Goal: Information Seeking & Learning: Check status

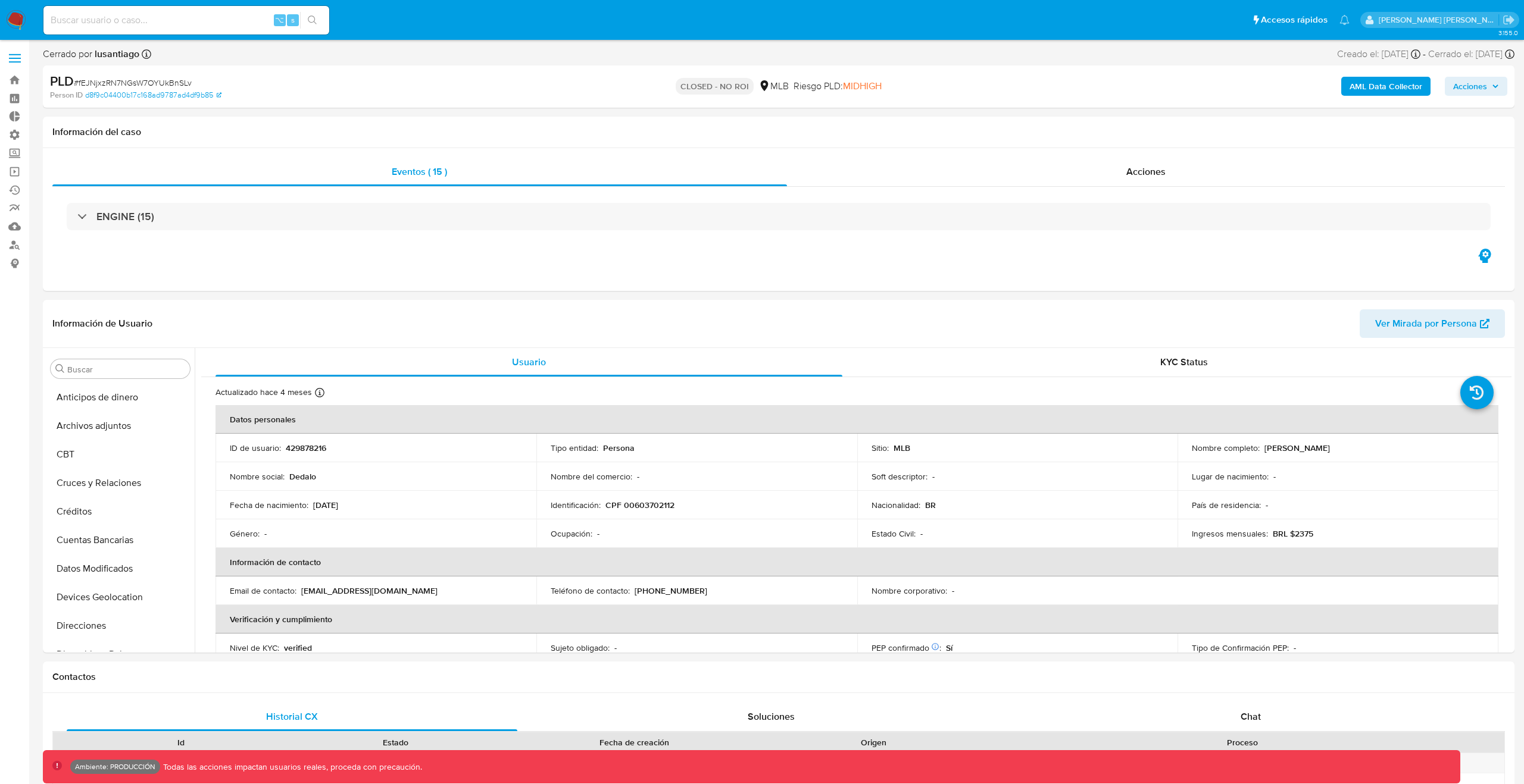
select select "10"
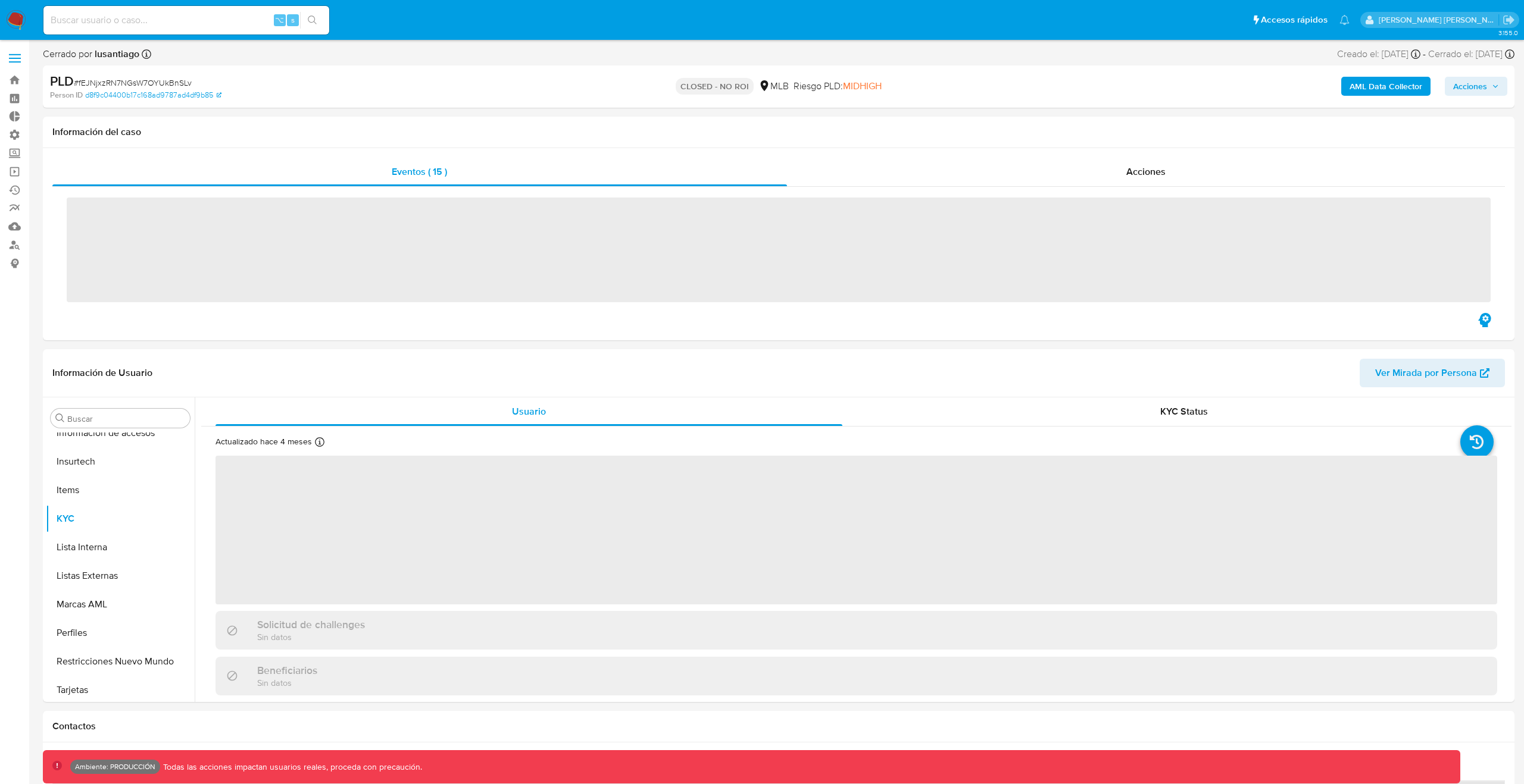
scroll to position [531, 0]
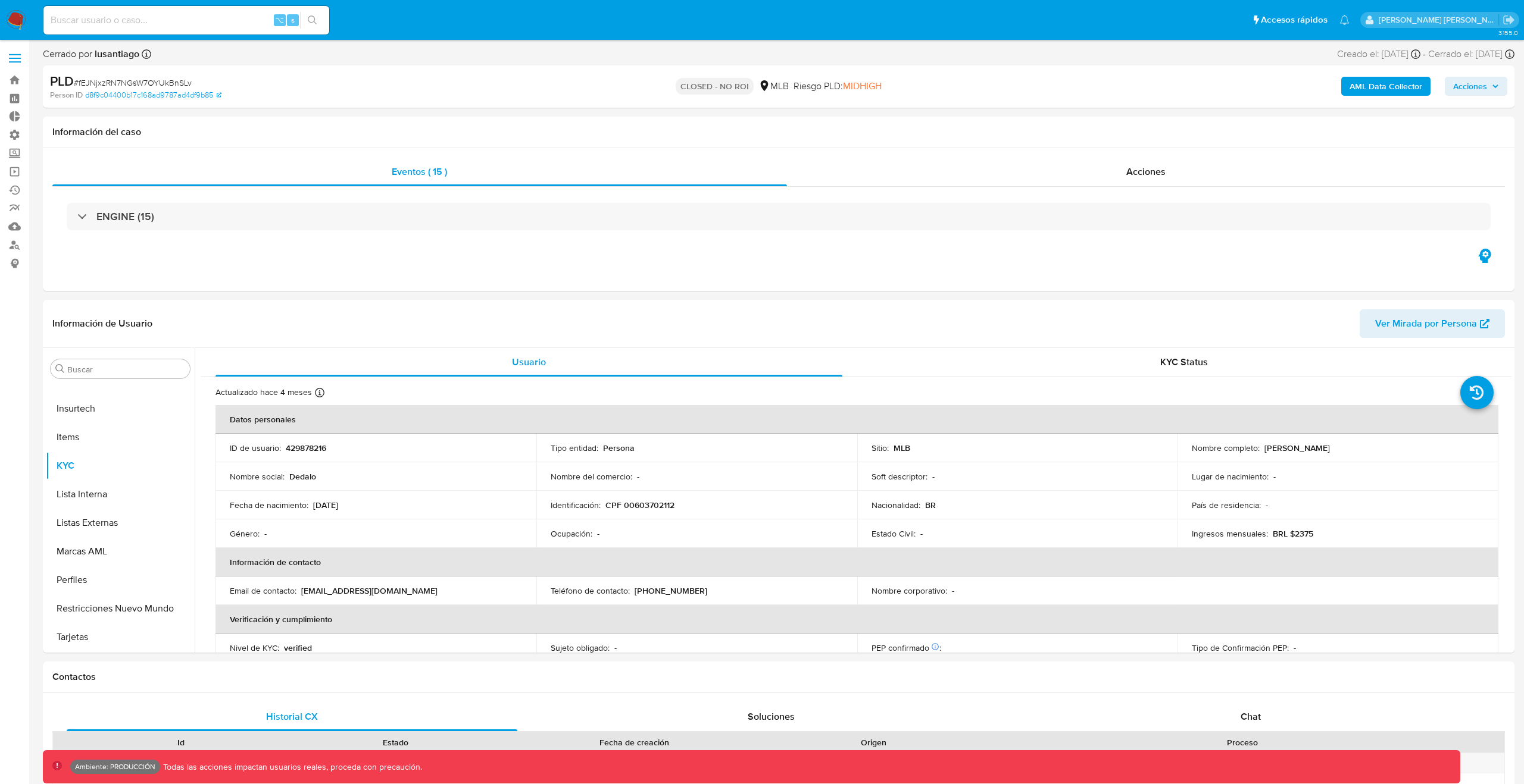
select select "10"
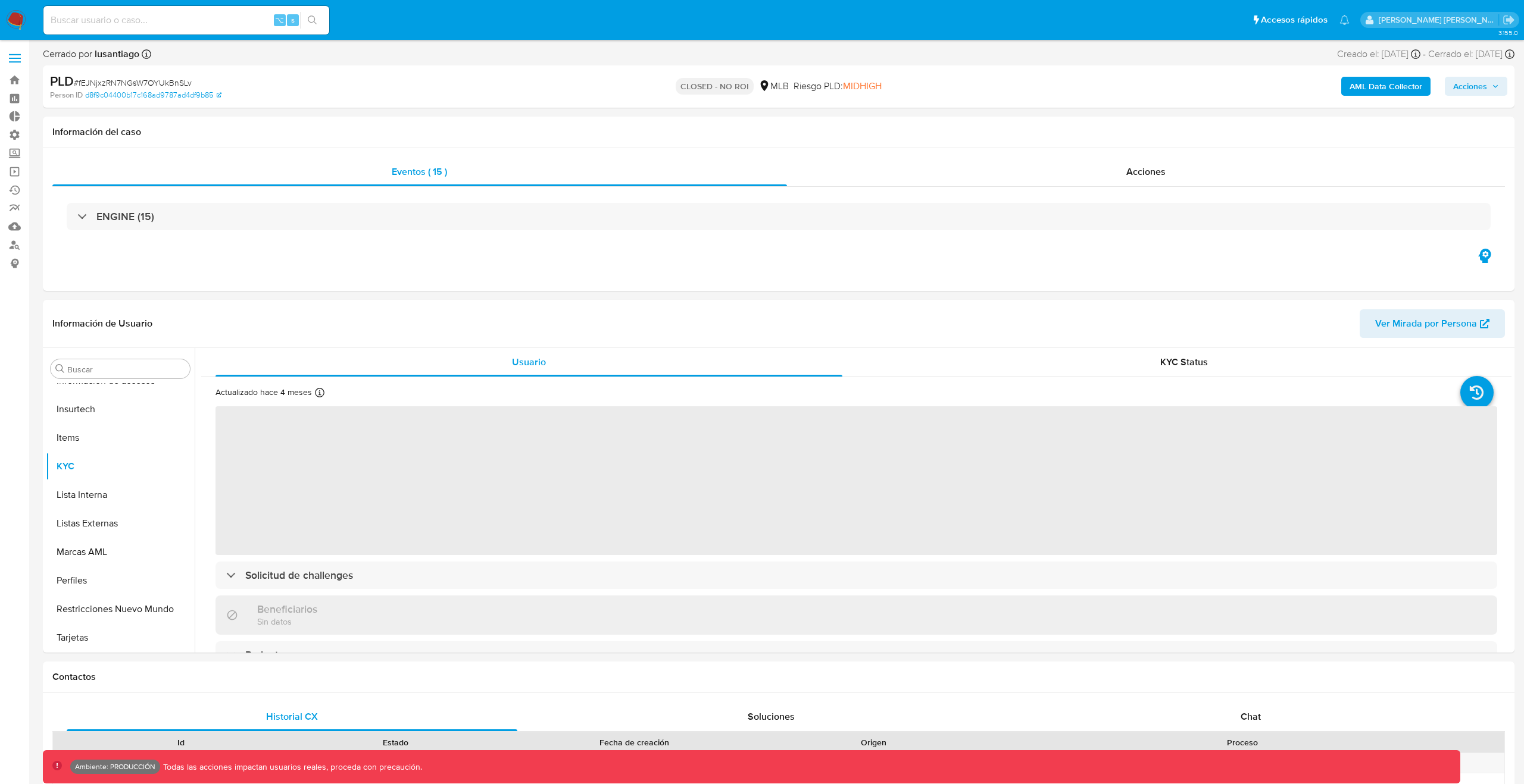
scroll to position [531, 0]
select select "10"
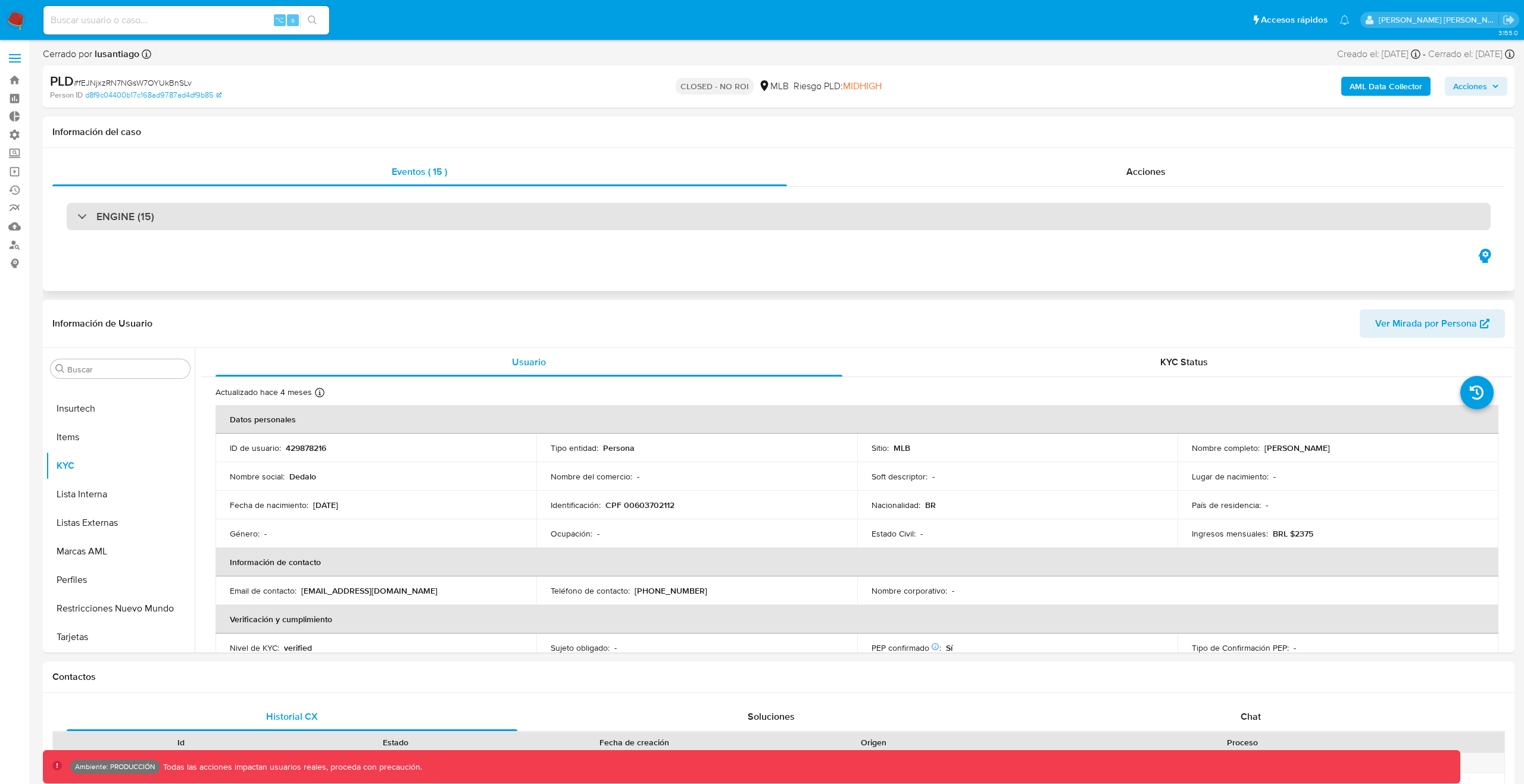
click at [447, 223] on div "ENGINE (15)" at bounding box center [779, 216] width 1424 height 27
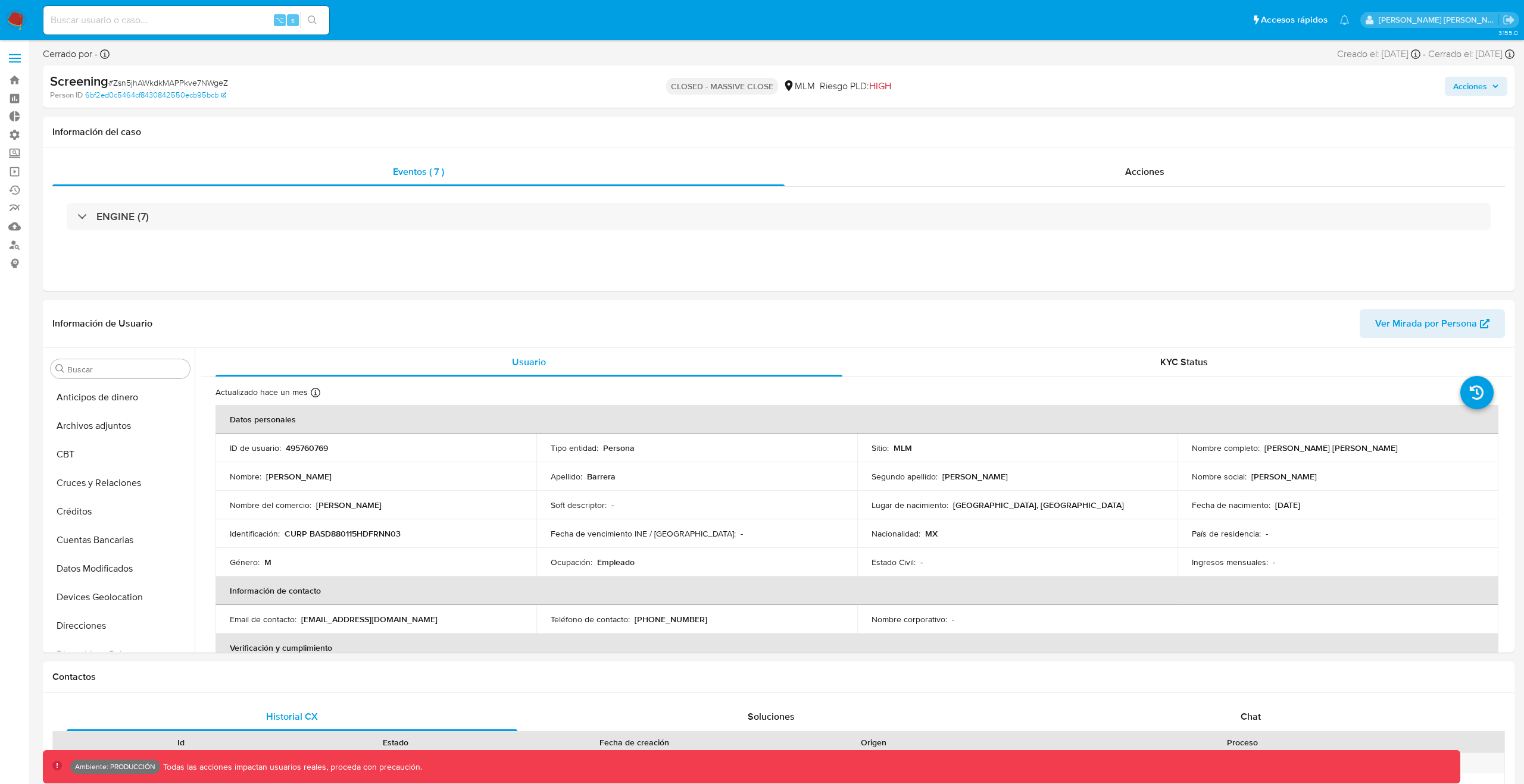
select select "10"
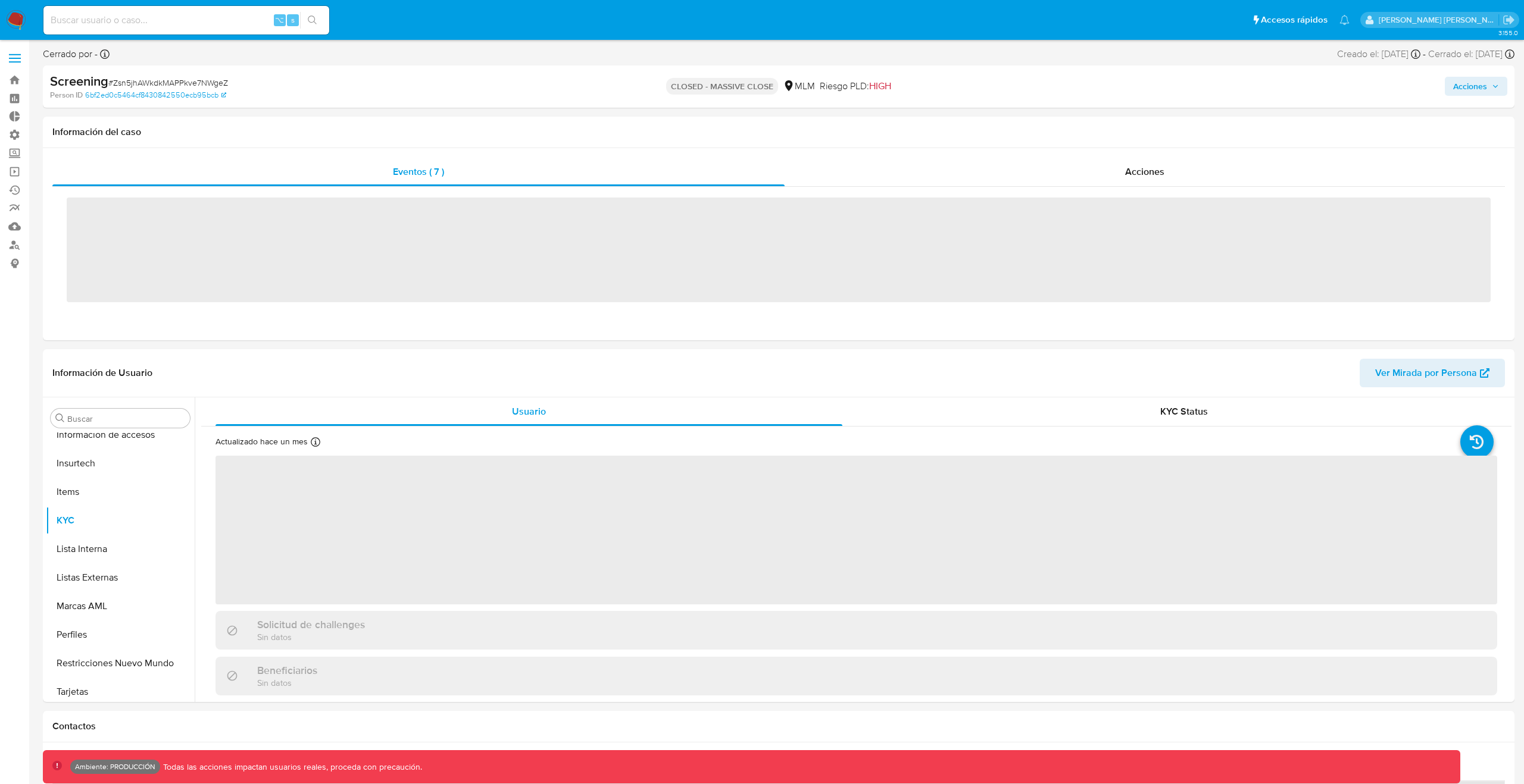
scroll to position [503, 0]
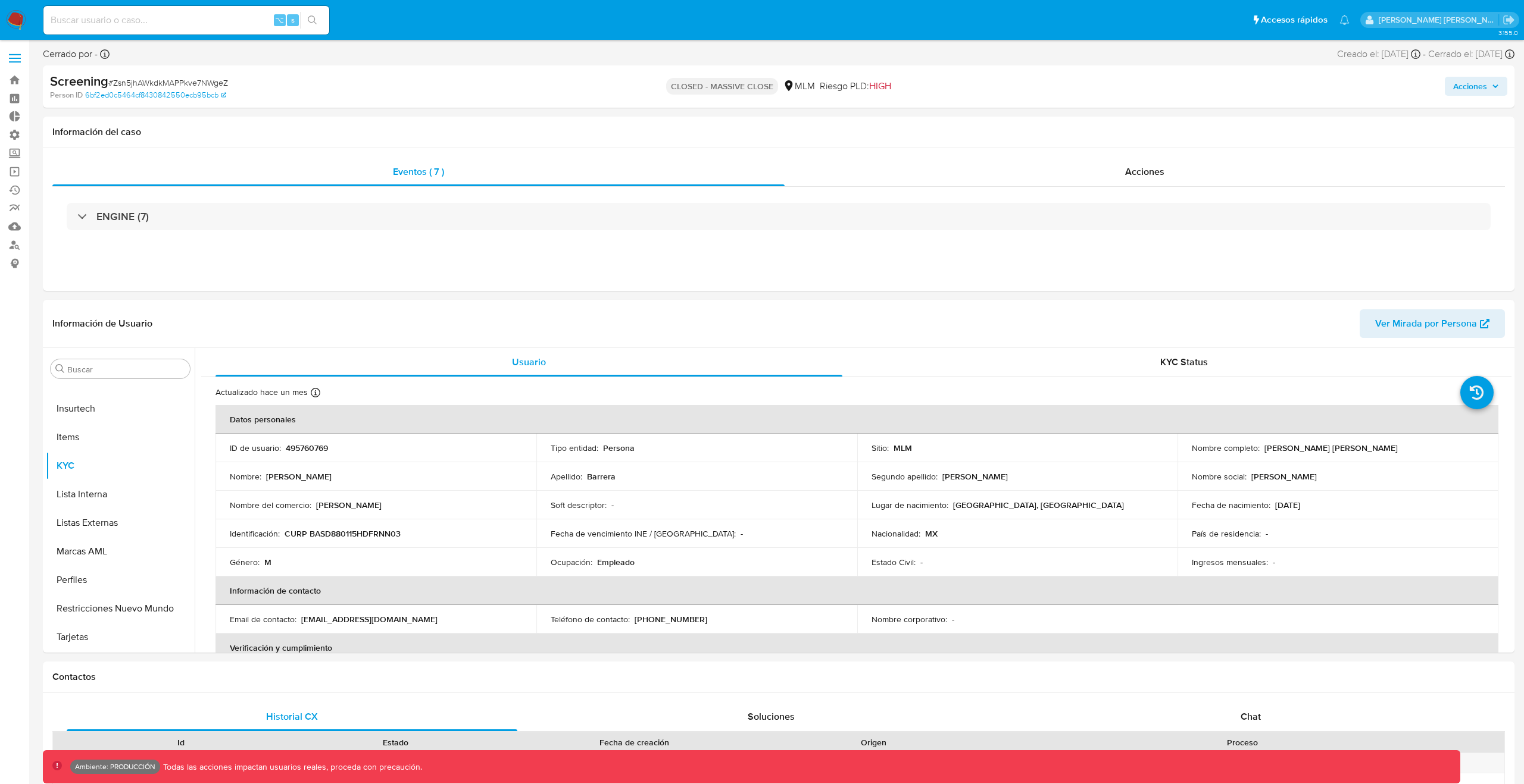
select select "10"
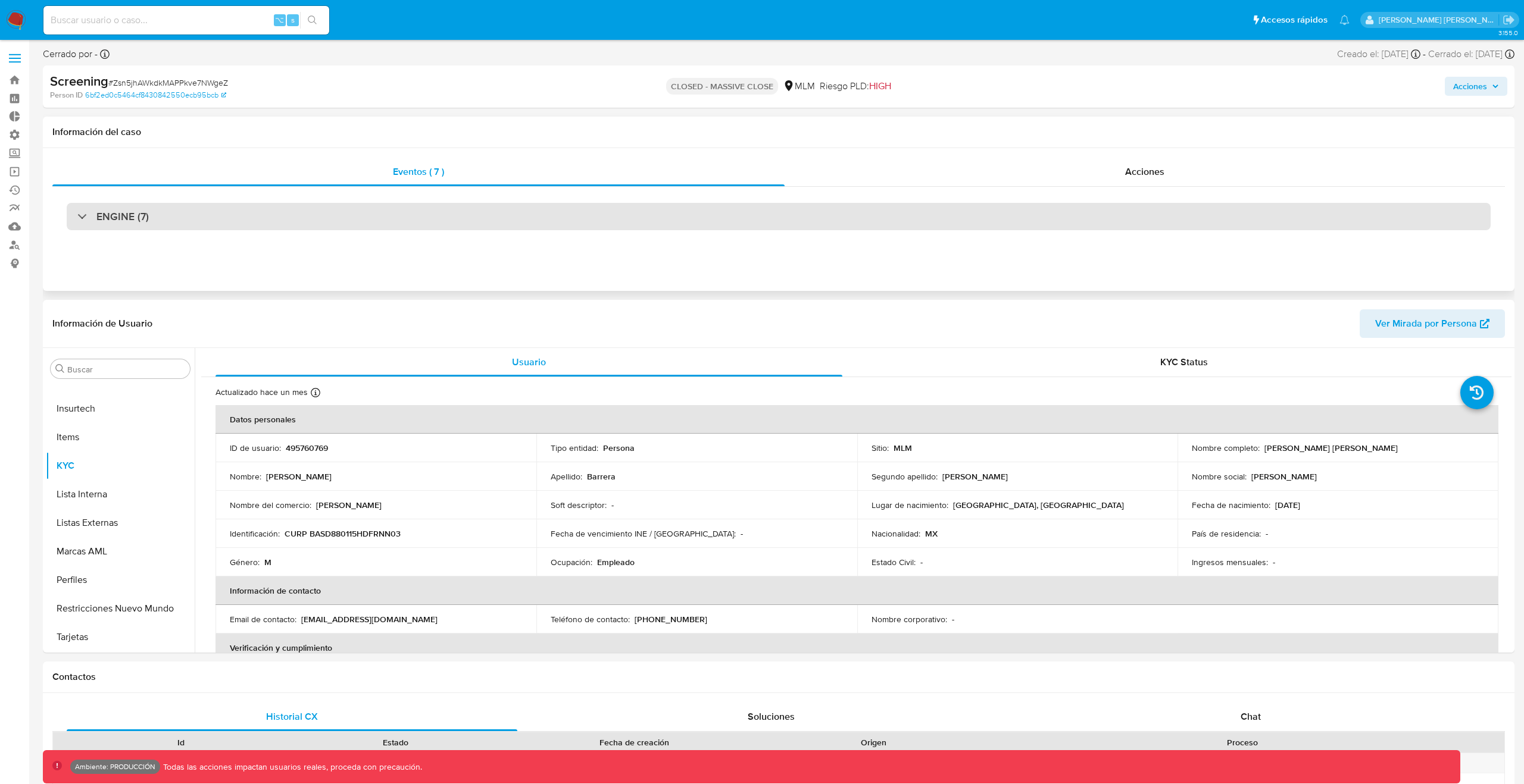
click at [137, 218] on h3 "ENGINE (7)" at bounding box center [122, 216] width 52 height 13
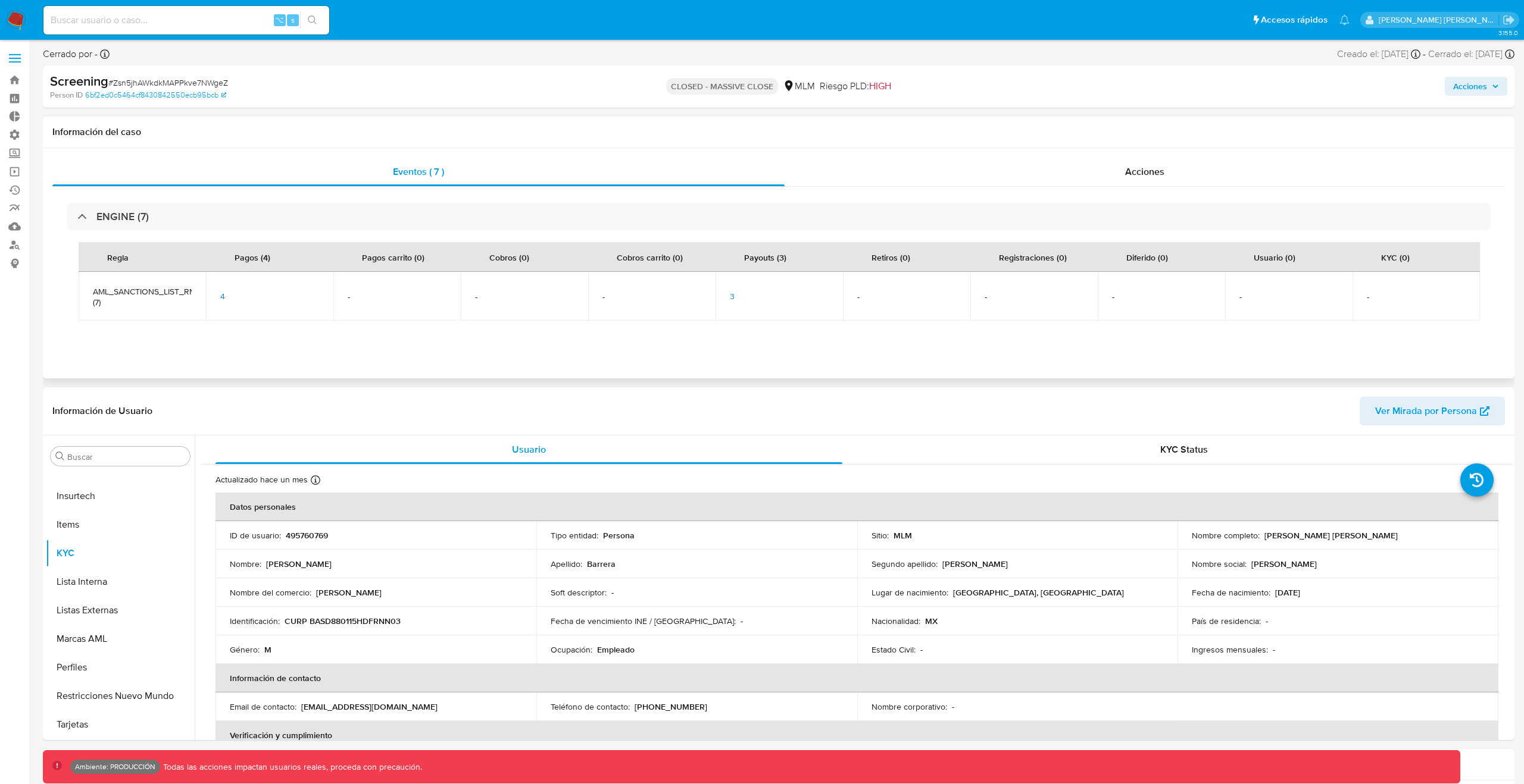
click at [224, 295] on span "4" at bounding box center [222, 297] width 4 height 12
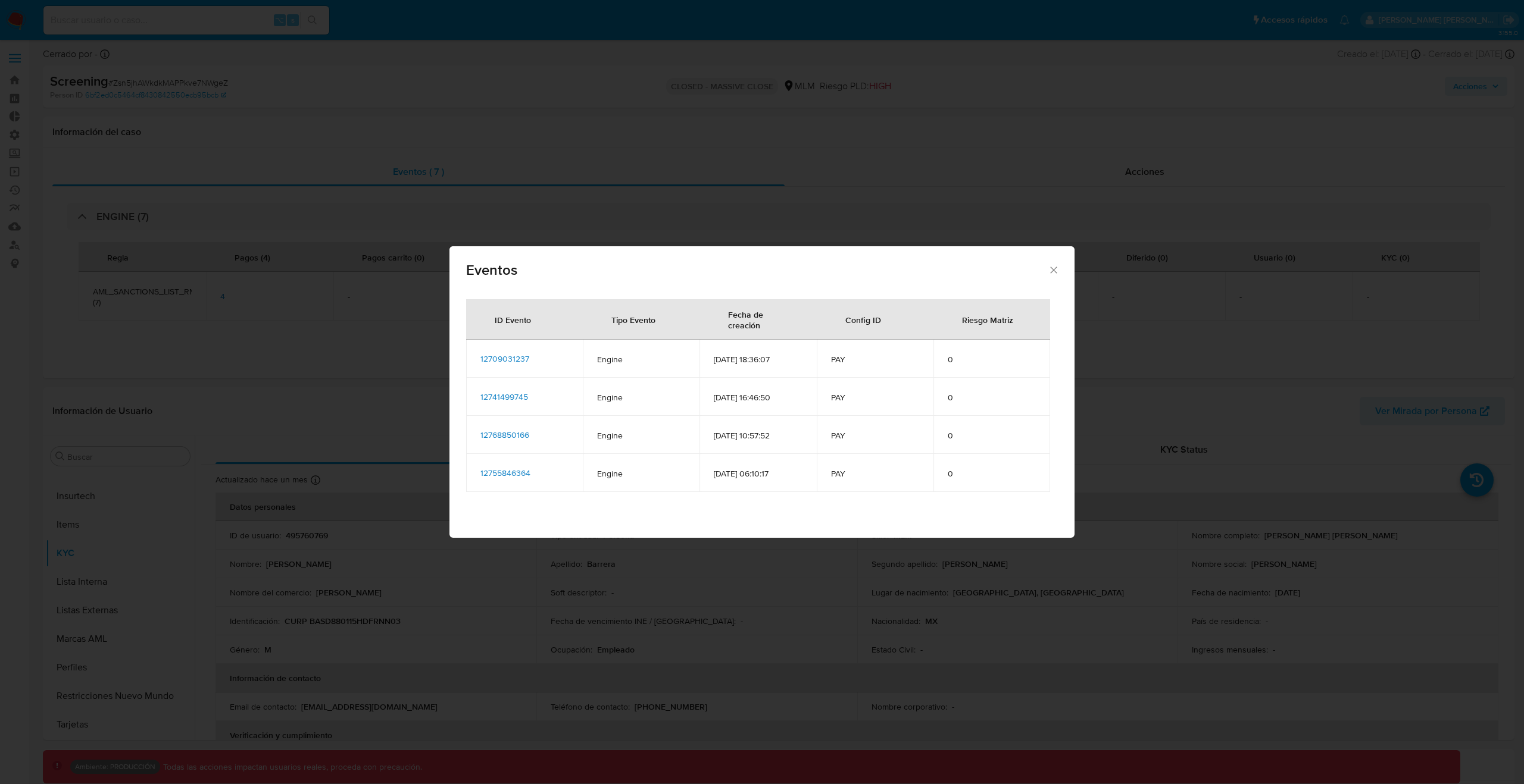
click at [509, 353] on span "12709031237" at bounding box center [504, 359] width 48 height 12
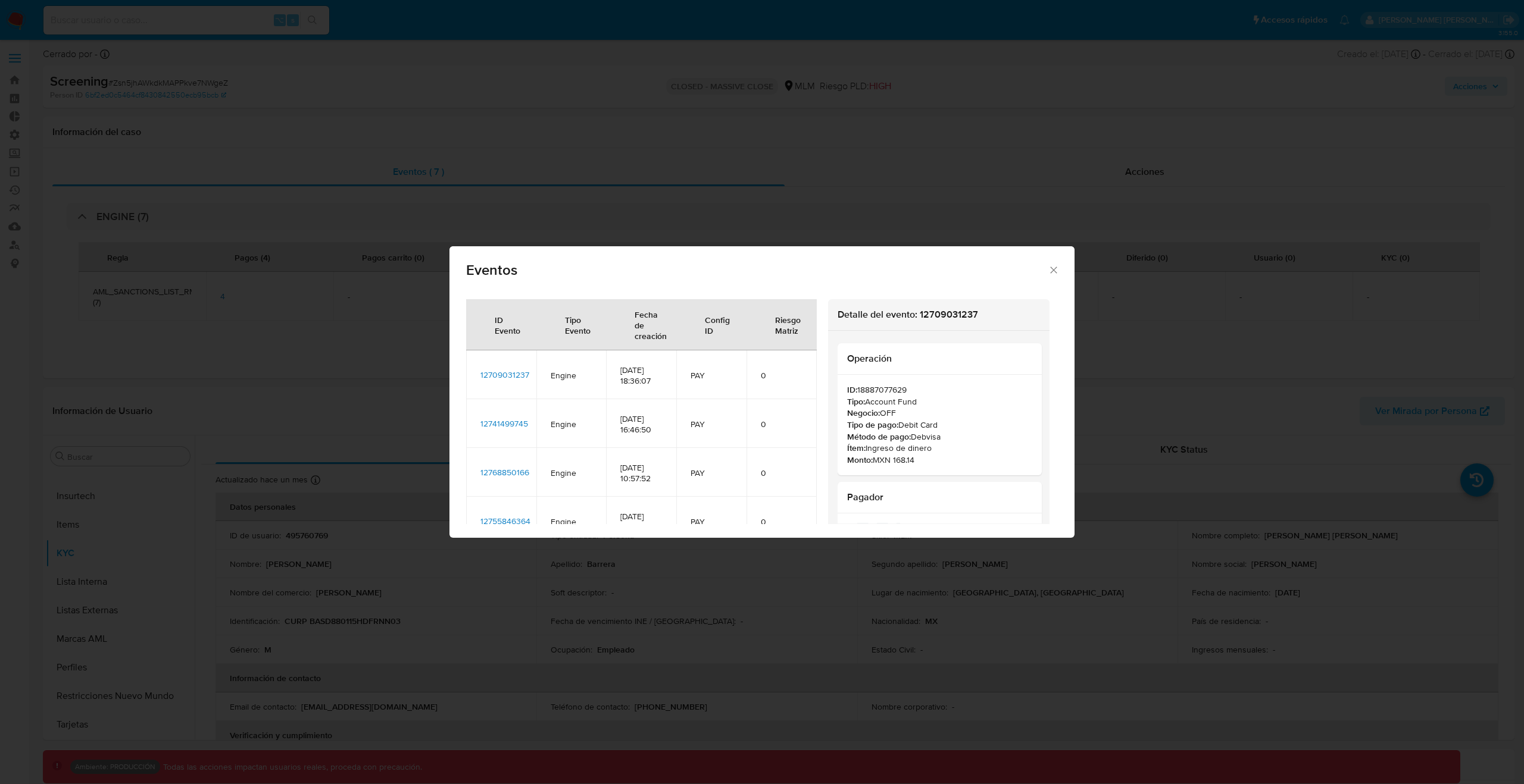
click at [1048, 275] on icon "Cerrar" at bounding box center [1054, 270] width 12 height 12
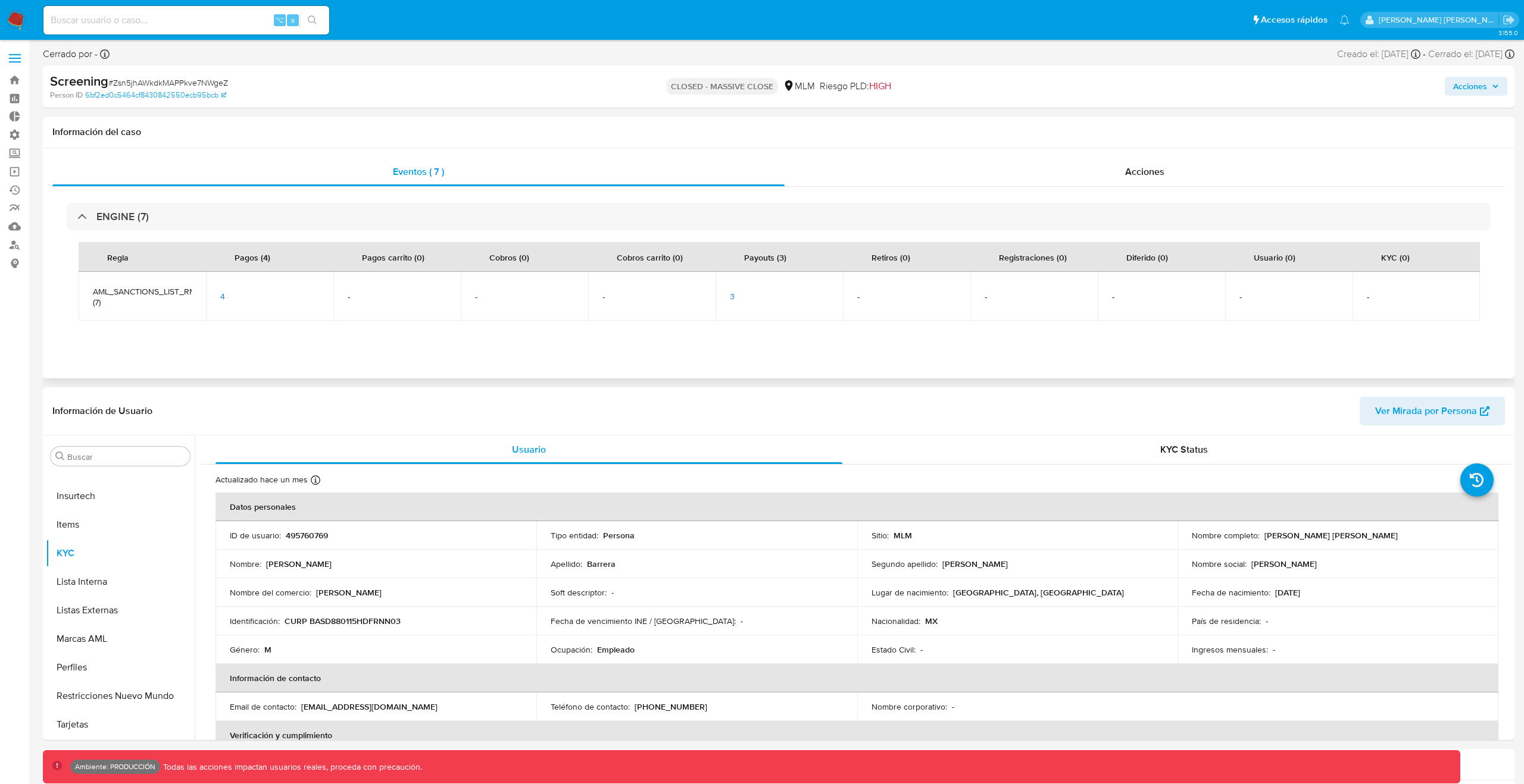
click at [736, 299] on div "3" at bounding box center [779, 296] width 99 height 11
click at [733, 299] on span "3" at bounding box center [732, 297] width 4 height 12
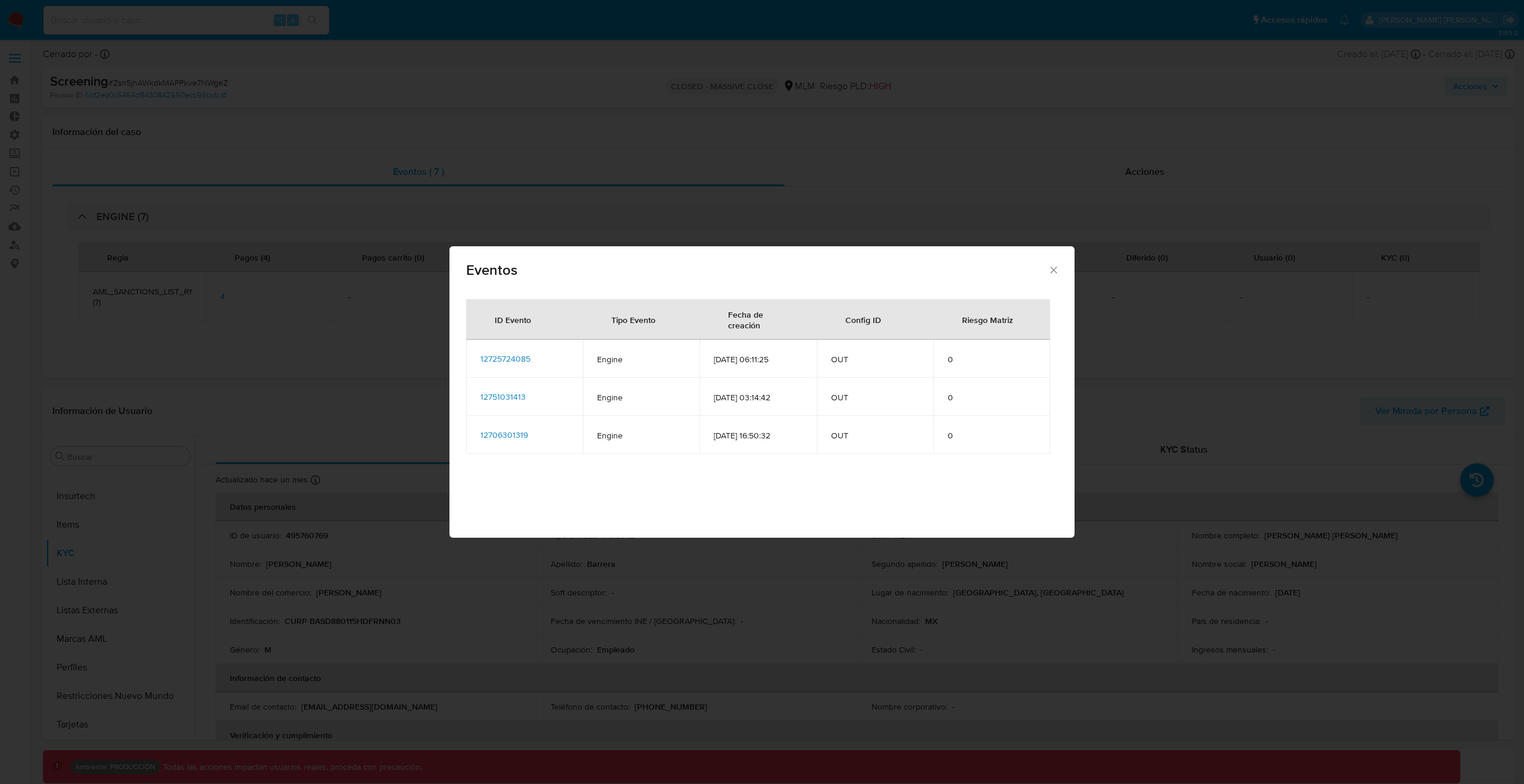
click at [506, 353] on span "12725724085" at bounding box center [505, 359] width 50 height 12
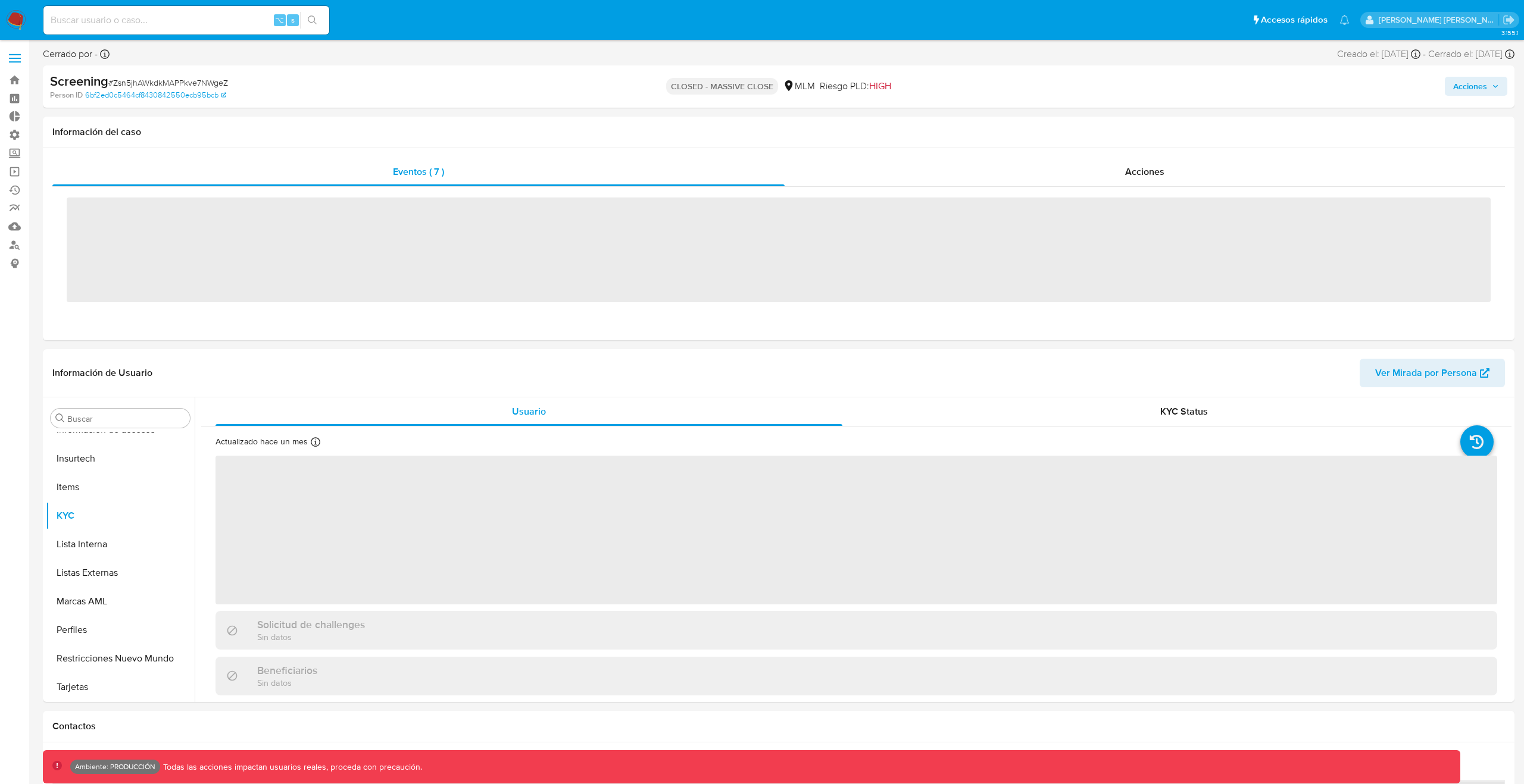
scroll to position [503, 0]
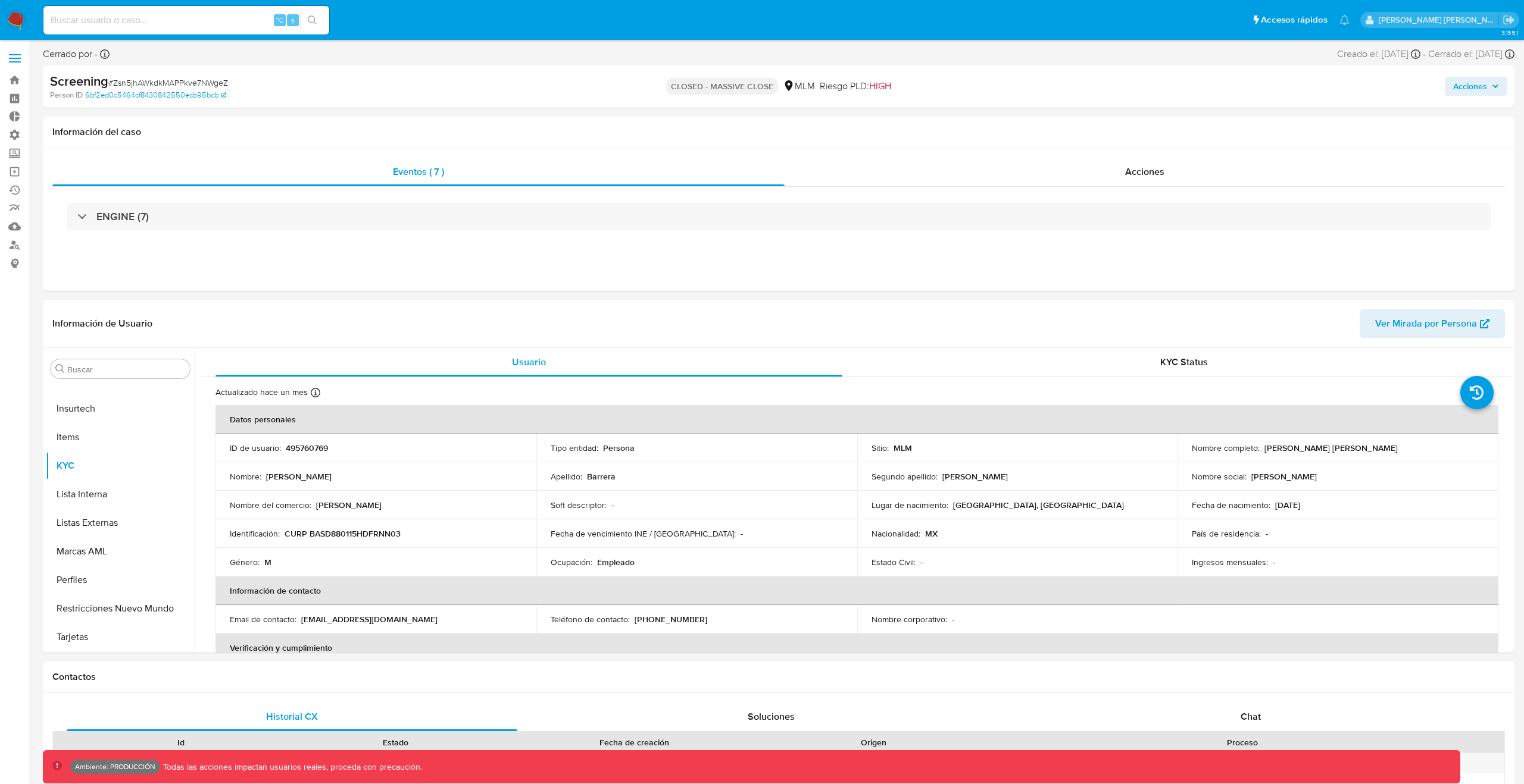
select select "10"
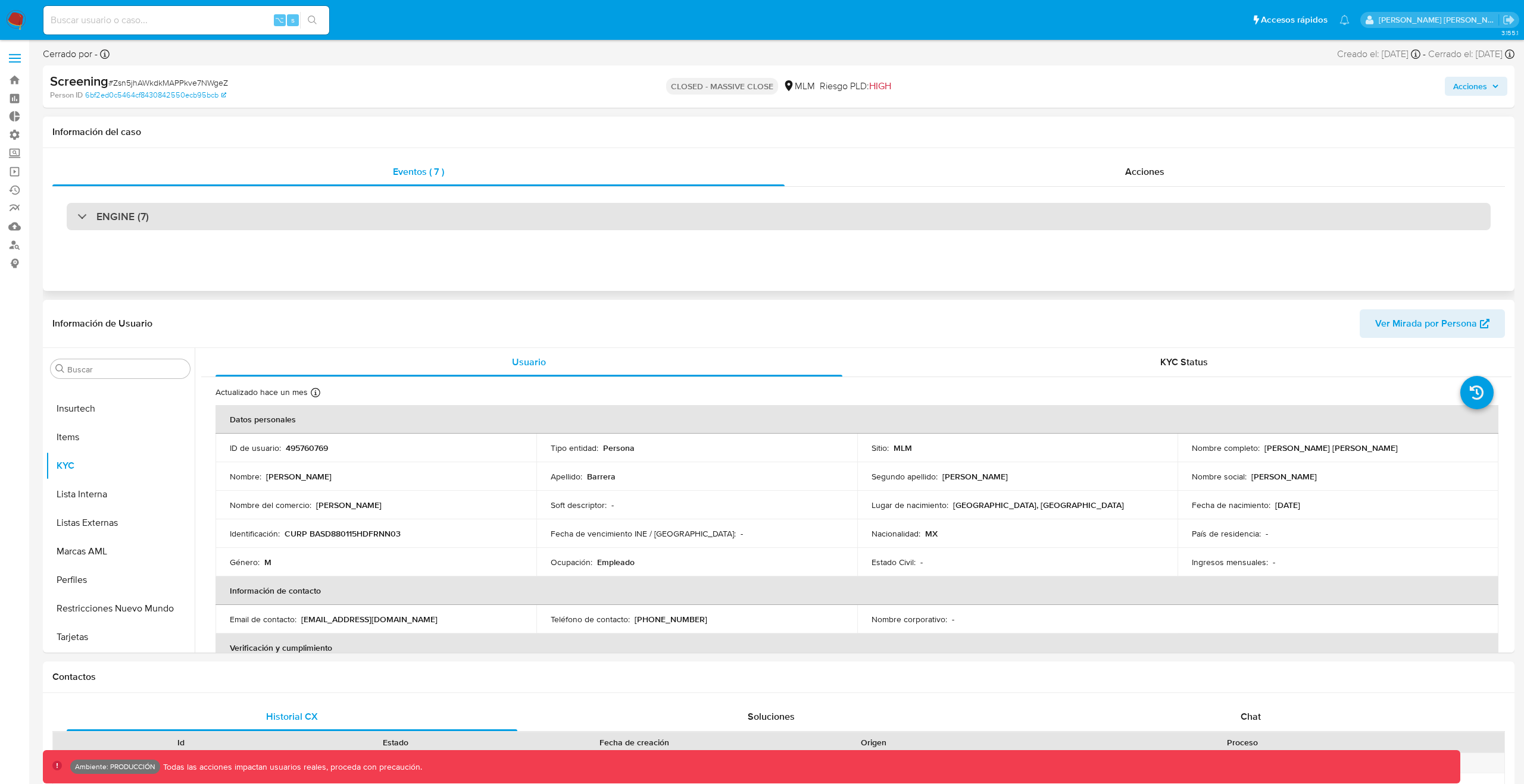
click at [526, 203] on div "ENGINE (7)" at bounding box center [779, 216] width 1424 height 27
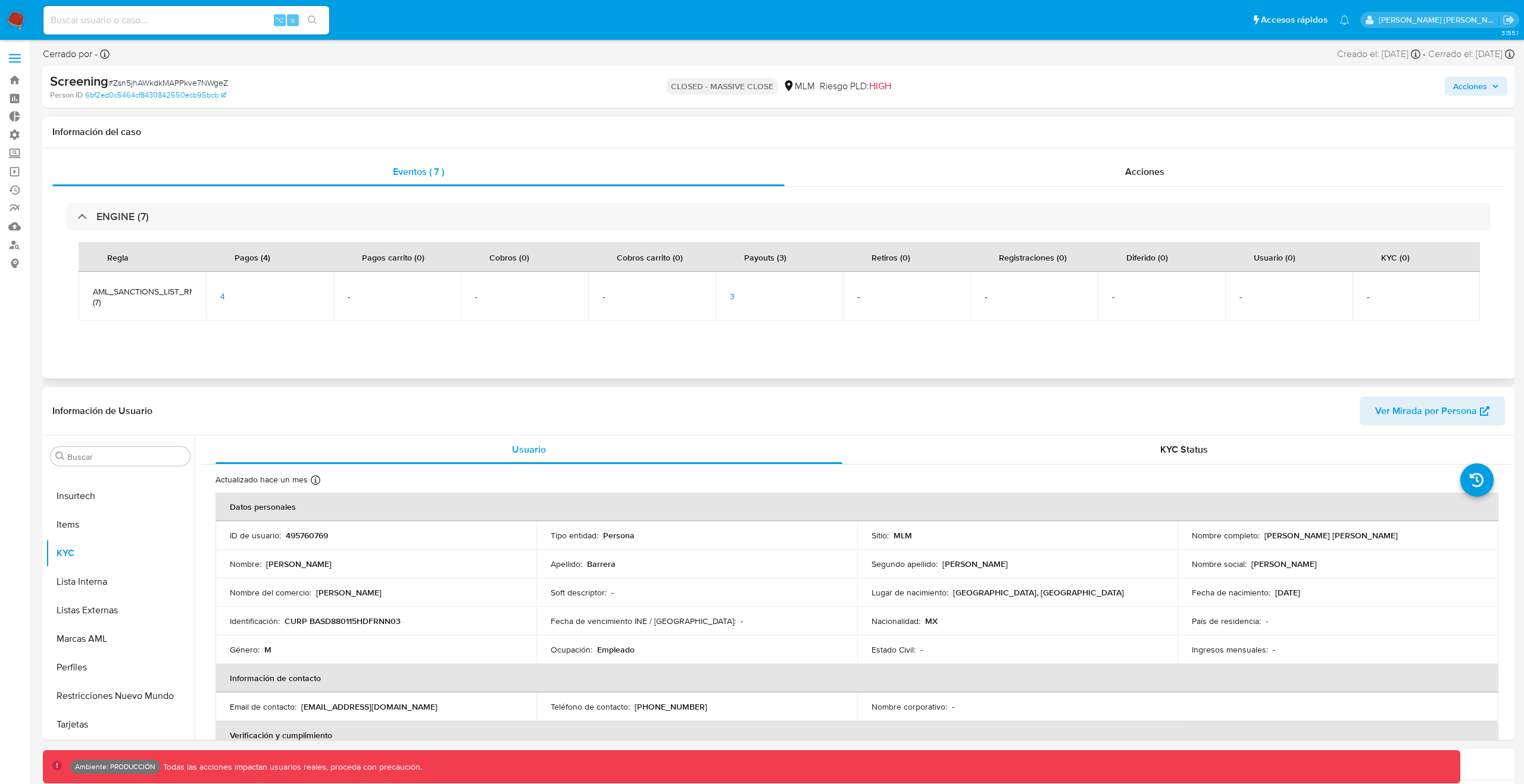
click at [735, 299] on div "3" at bounding box center [779, 296] width 99 height 11
click at [732, 297] on span "3" at bounding box center [732, 297] width 4 height 12
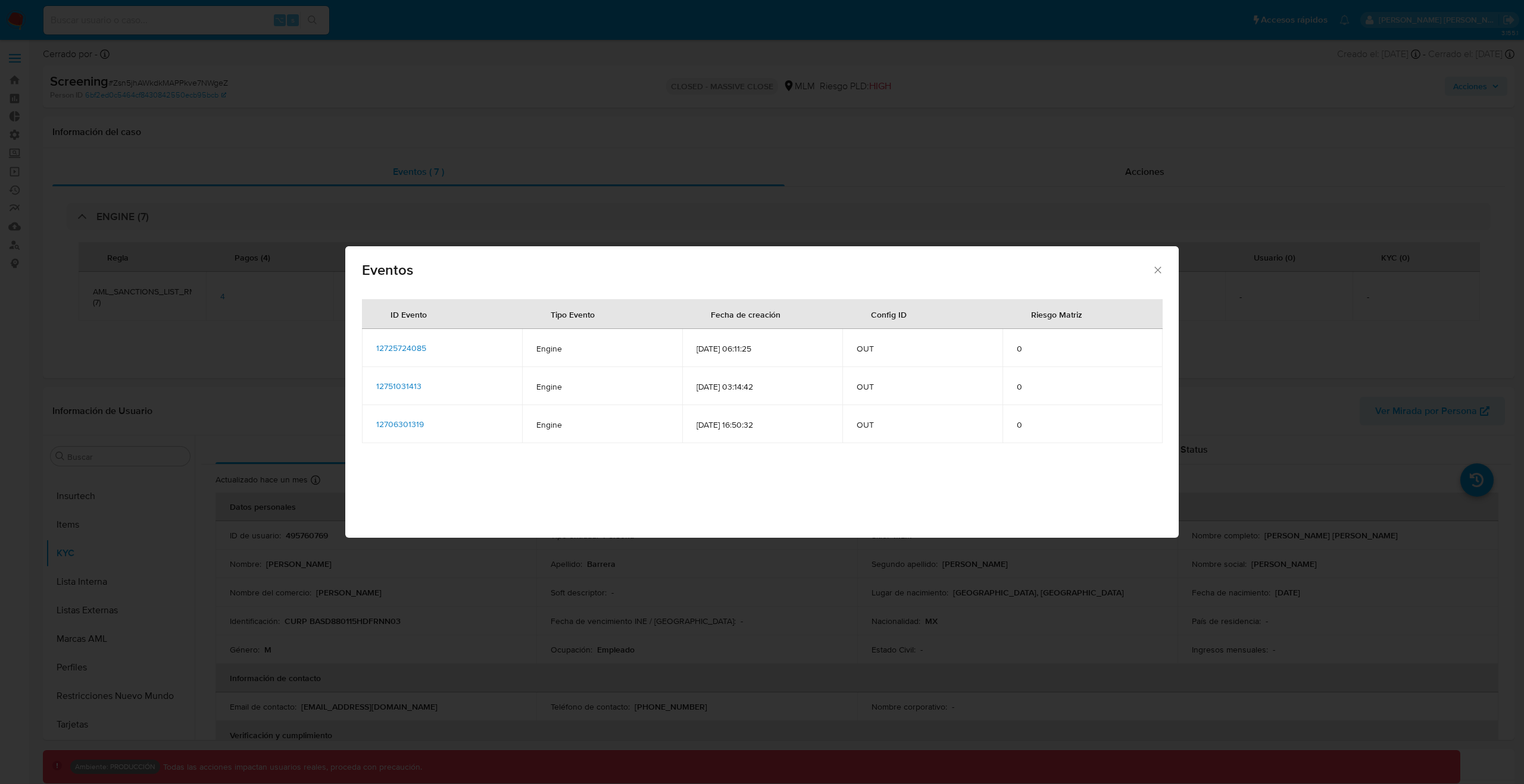
click at [397, 342] on td "12725724085" at bounding box center [442, 348] width 160 height 38
click at [397, 342] on span "12725724085" at bounding box center [401, 348] width 50 height 12
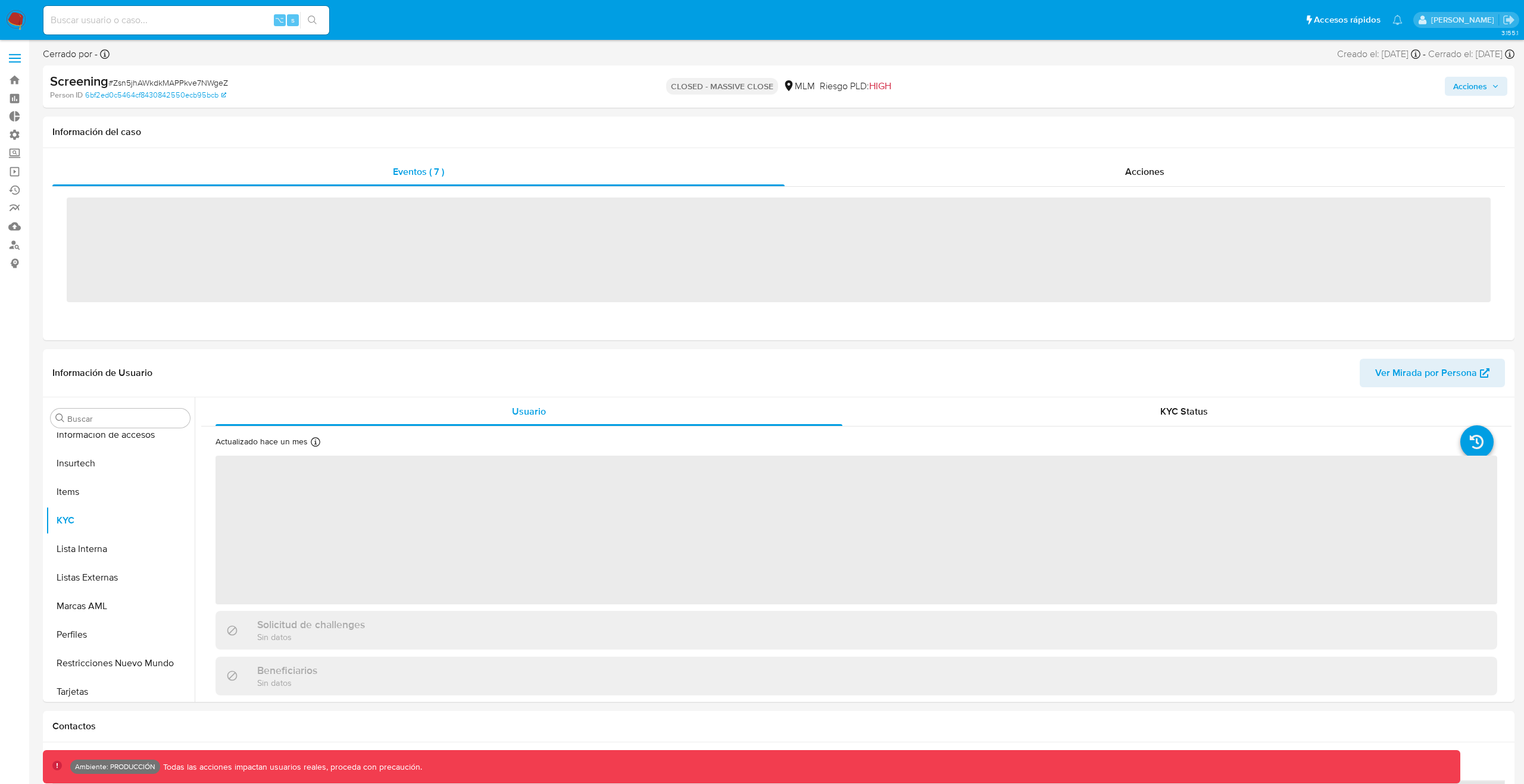
scroll to position [503, 0]
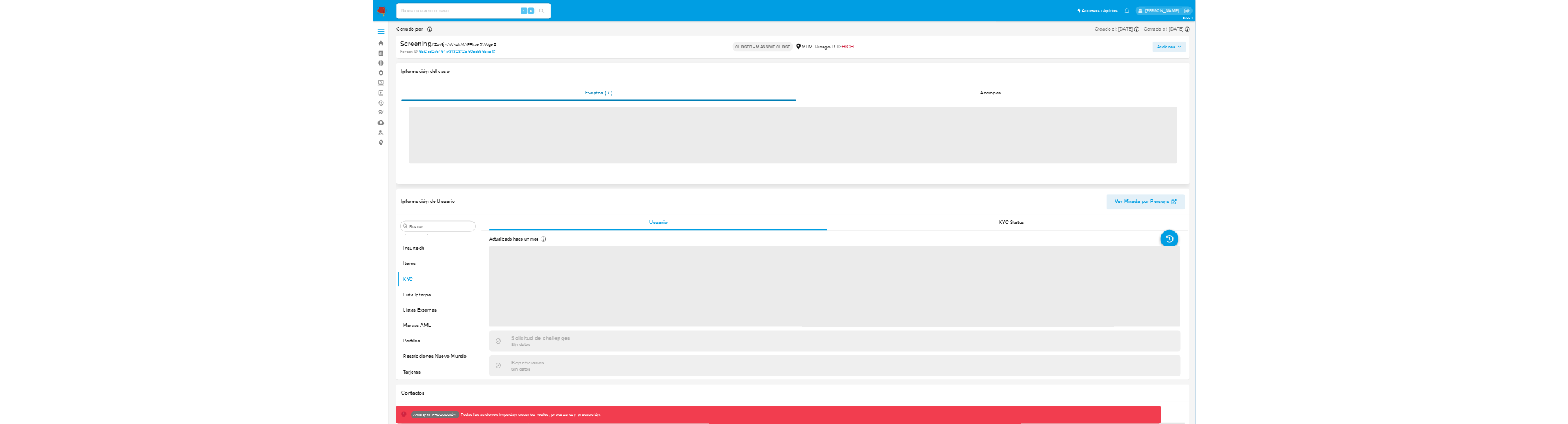
scroll to position [518, 0]
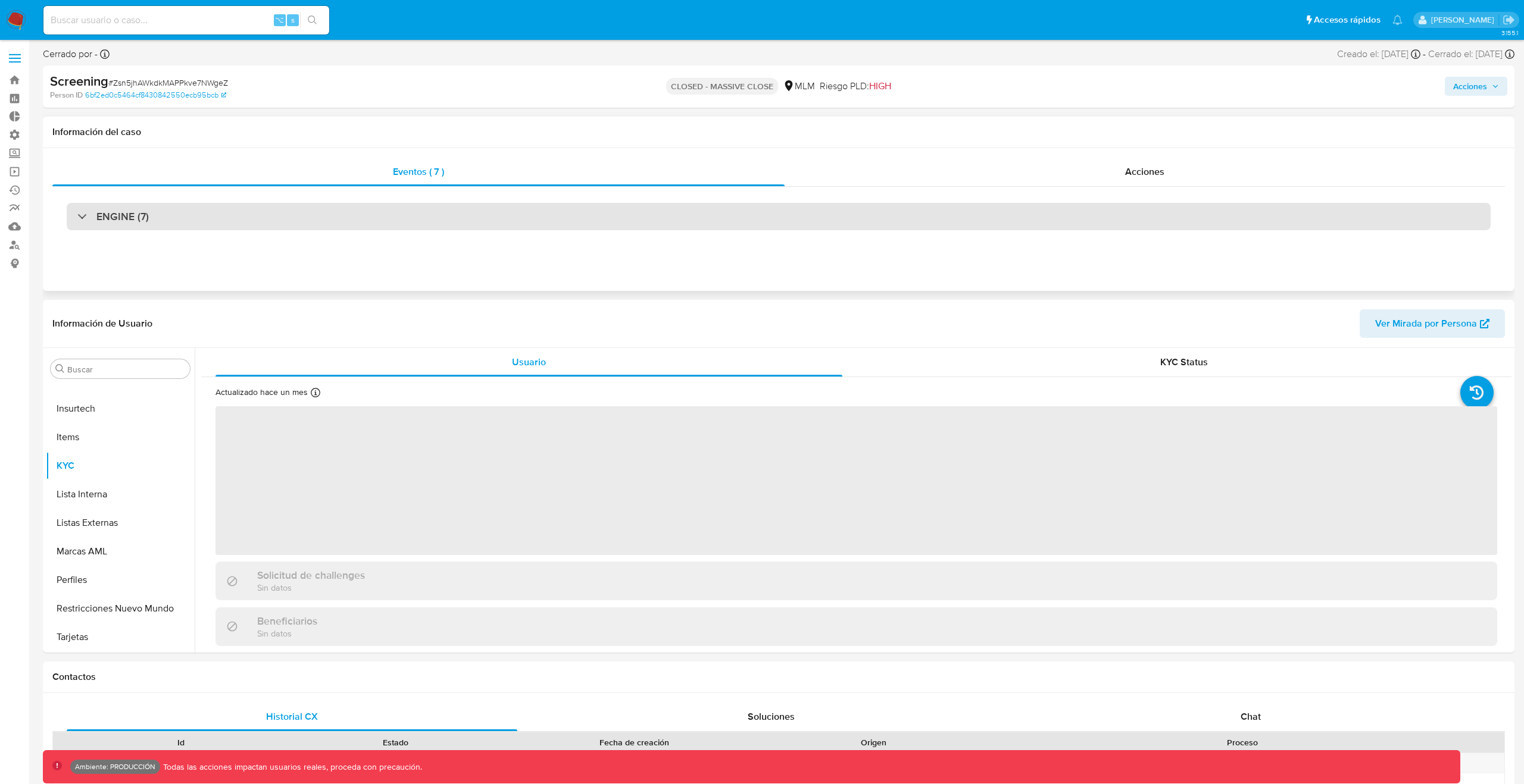
click at [331, 218] on div "ENGINE (7)" at bounding box center [779, 216] width 1424 height 27
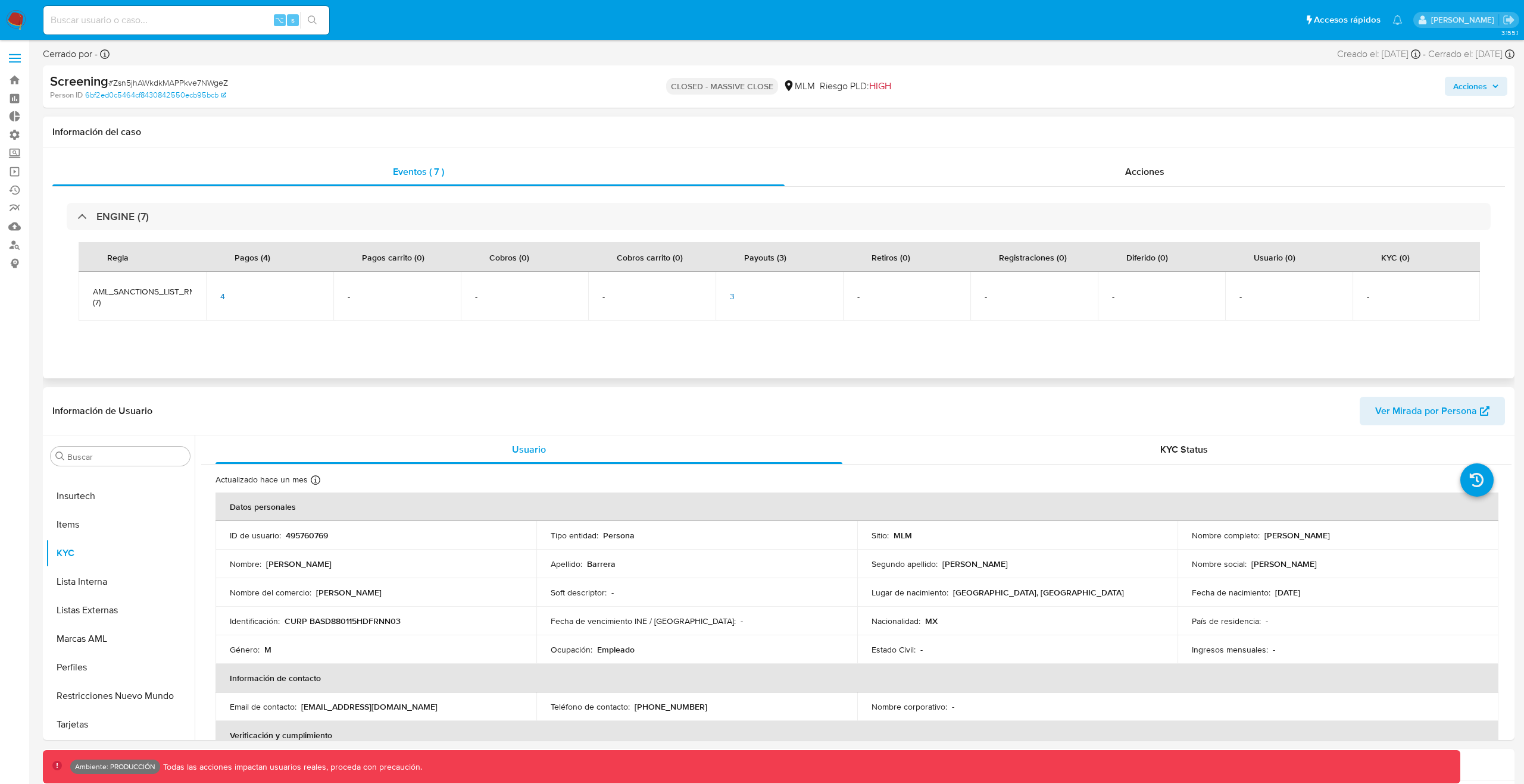
select select "10"
click at [734, 296] on span "3" at bounding box center [732, 297] width 4 height 12
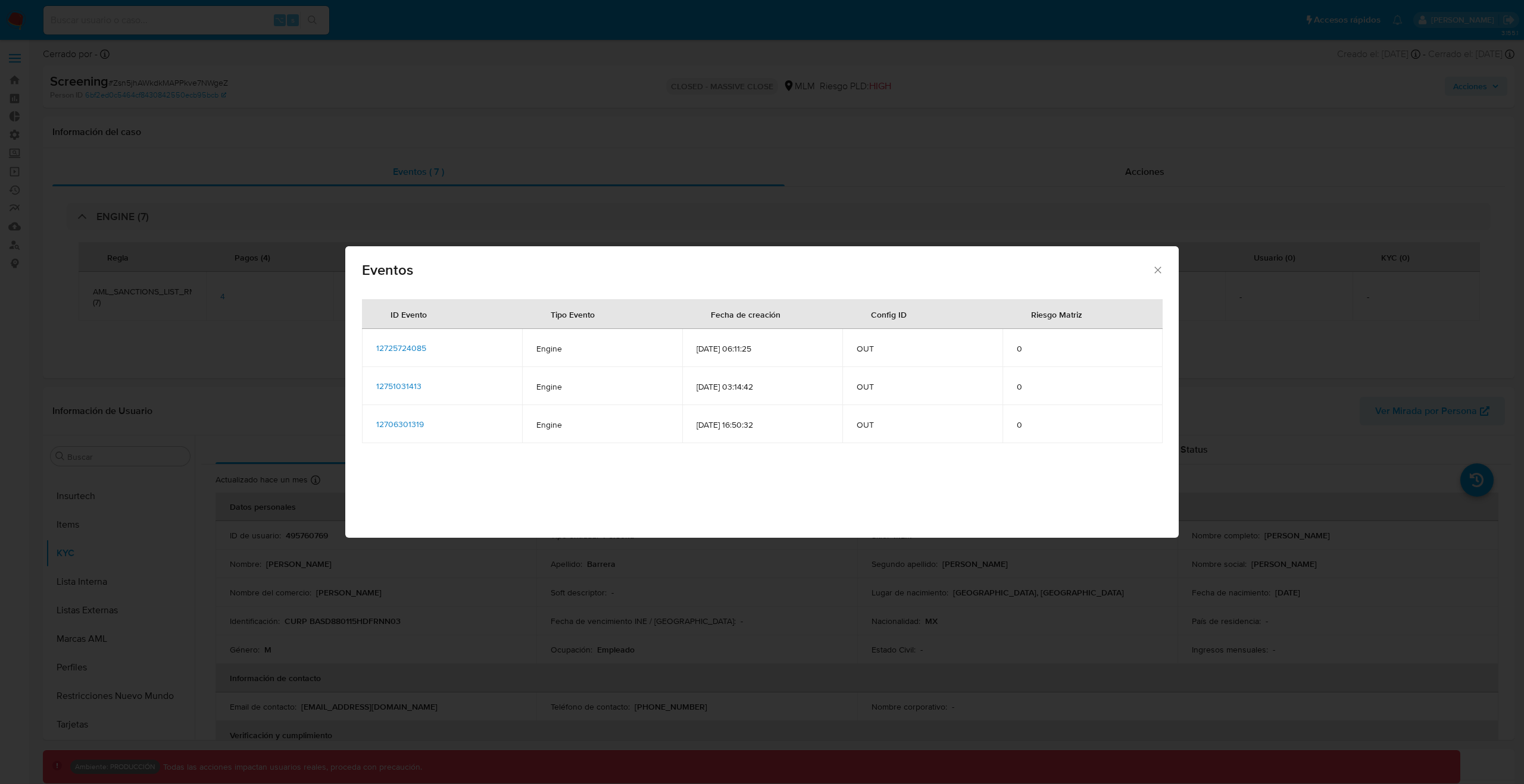
click at [395, 343] on span "12725724085" at bounding box center [401, 348] width 50 height 12
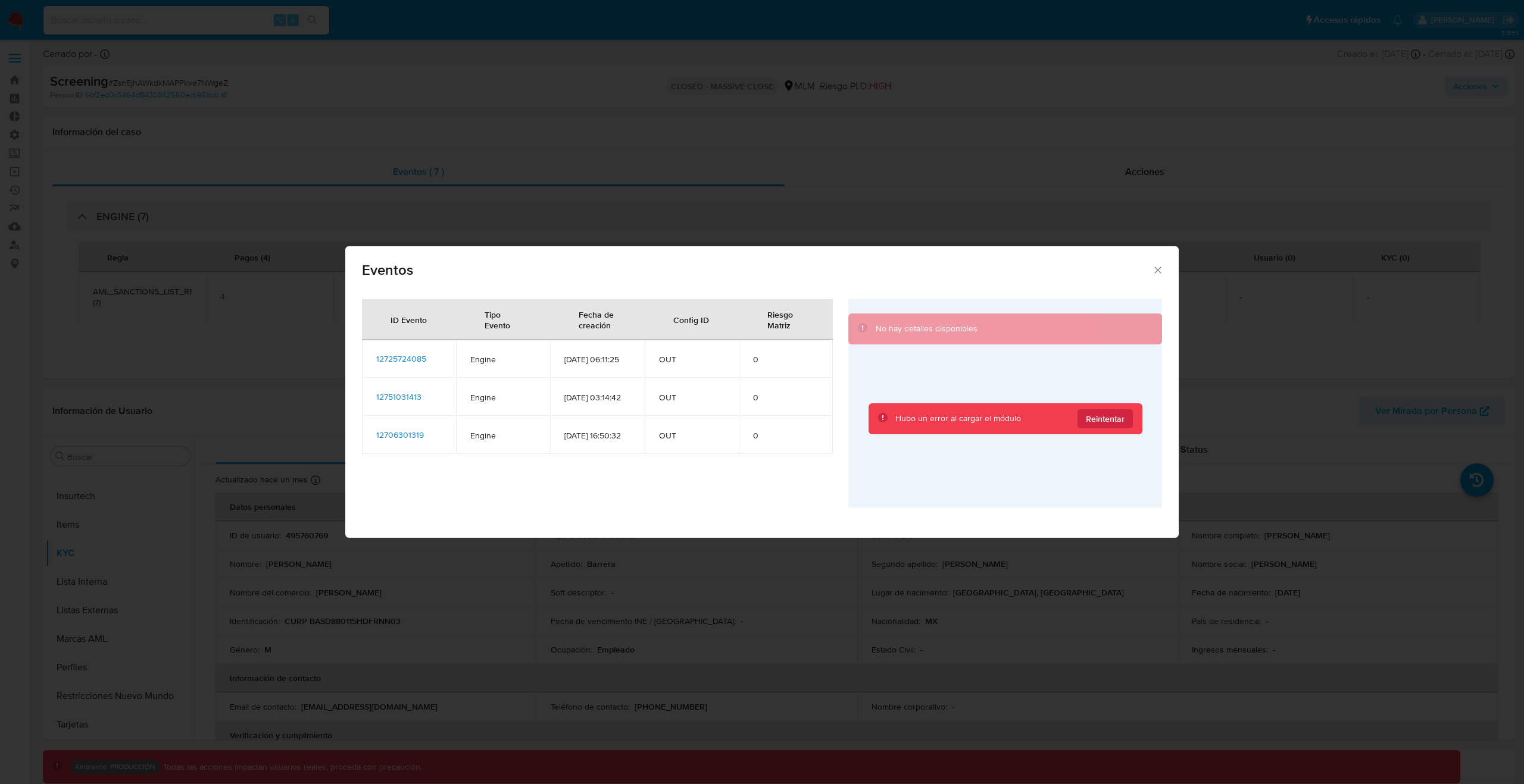
drag, startPoint x: 1163, startPoint y: 267, endPoint x: 1112, endPoint y: 311, distance: 67.4
click at [1112, 311] on div "Eventos ID Evento Tipo Evento Fecha de creación Config ID Riesgo Matriz 1272572…" at bounding box center [762, 385] width 834 height 277
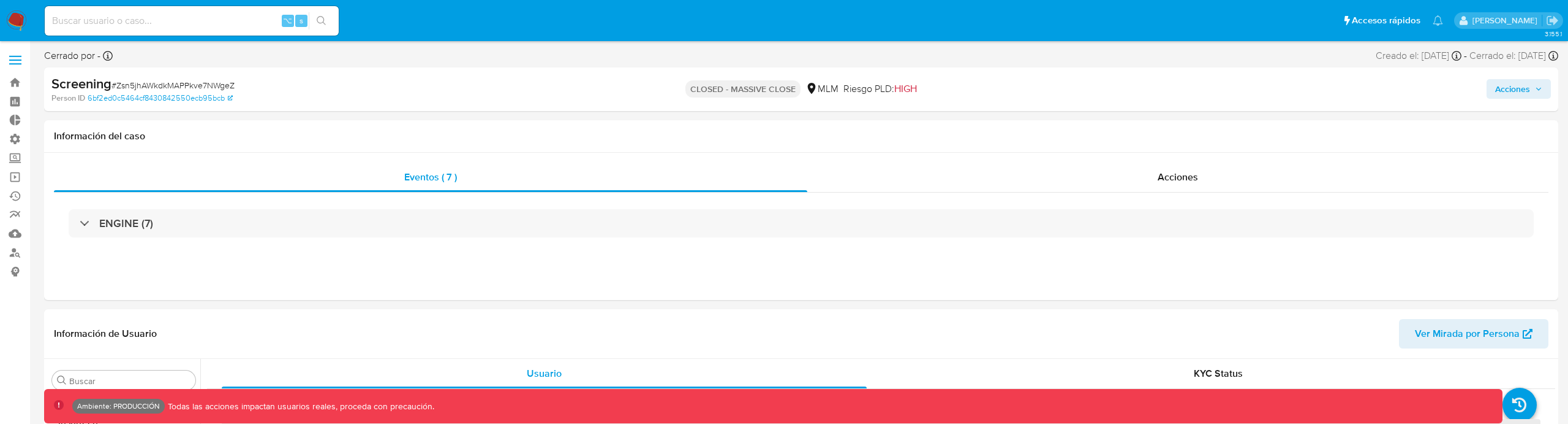
scroll to position [518, 0]
select select "10"
click at [490, 238] on div "ENGINE (7)" at bounding box center [801, 223] width 1495 height 62
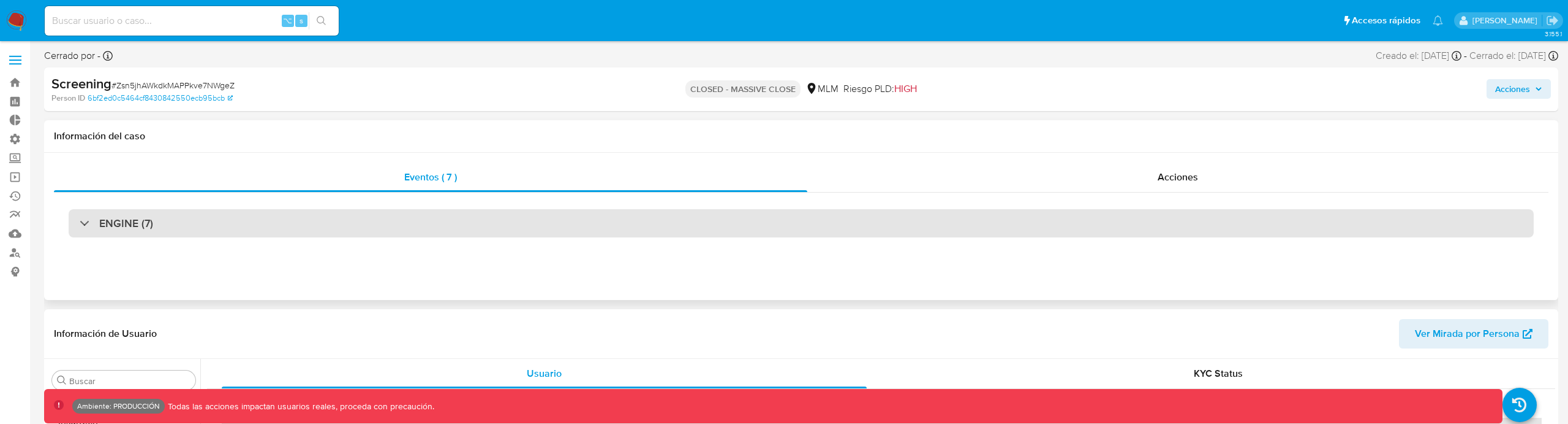
click at [495, 229] on div "ENGINE (7)" at bounding box center [802, 222] width 1466 height 28
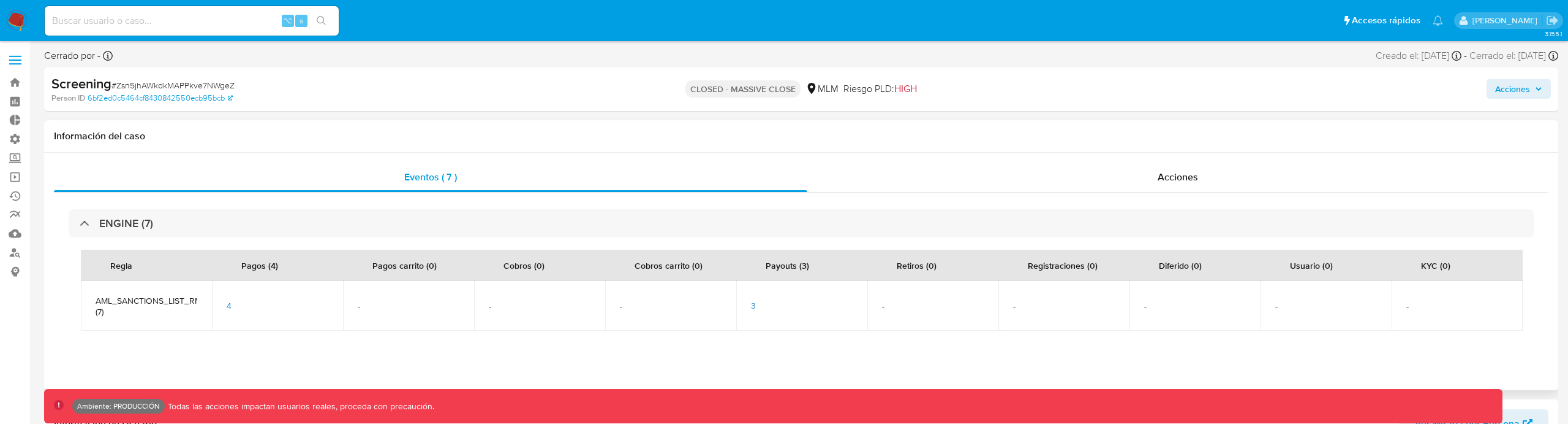
click at [750, 298] on td "3" at bounding box center [802, 305] width 131 height 50
click at [754, 303] on span "3" at bounding box center [753, 306] width 5 height 13
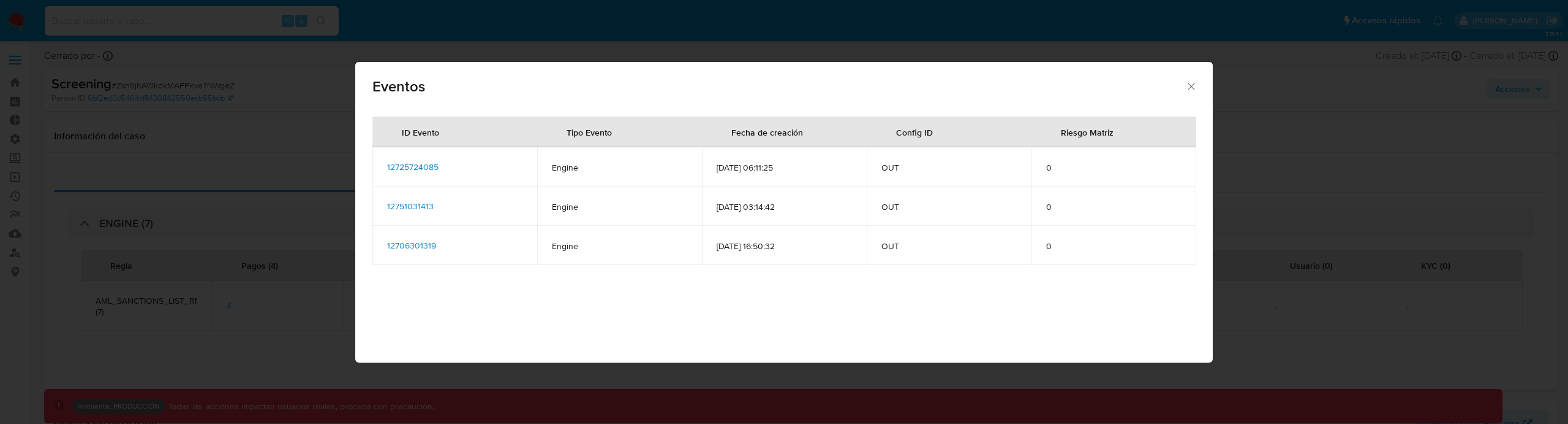
click at [424, 163] on span "12725724085" at bounding box center [413, 167] width 52 height 13
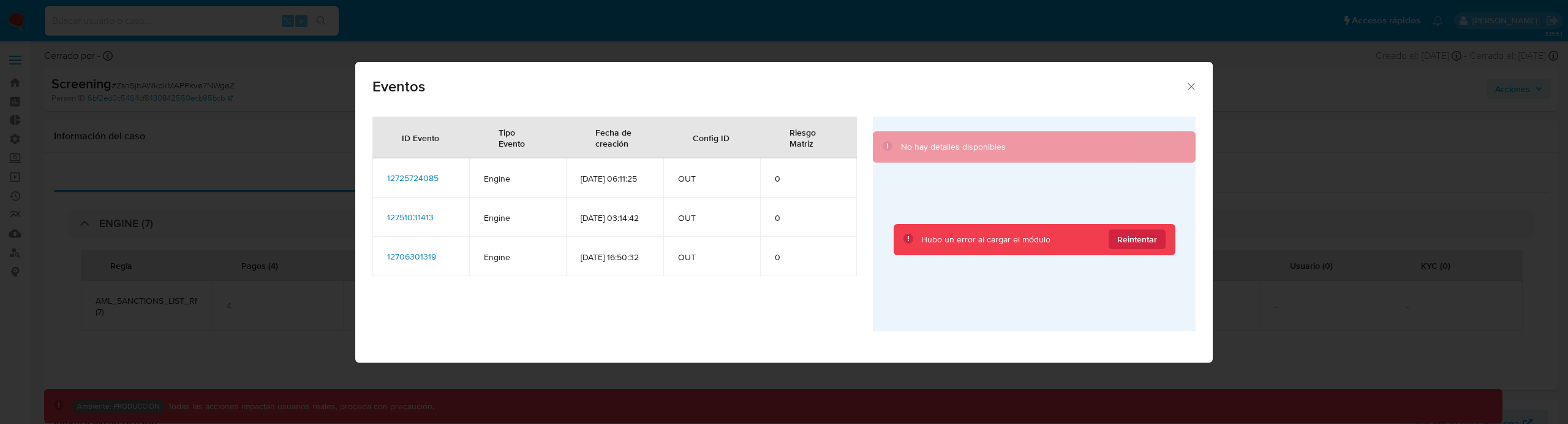
click at [1188, 89] on icon "Cerrar" at bounding box center [1192, 86] width 13 height 13
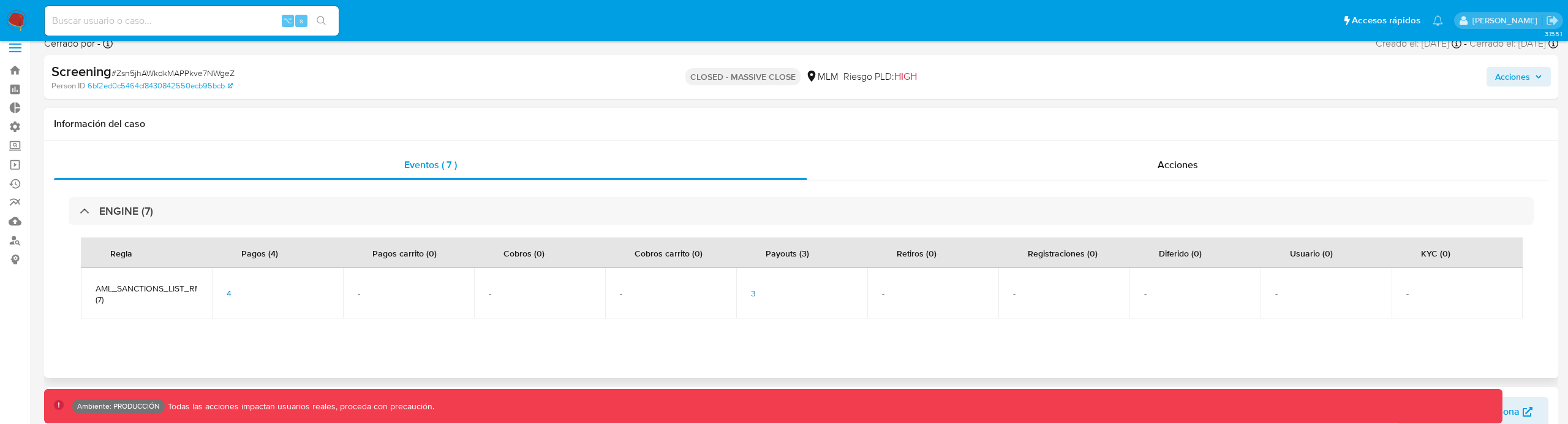
scroll to position [15, 0]
click at [753, 288] on span "3" at bounding box center [753, 291] width 5 height 13
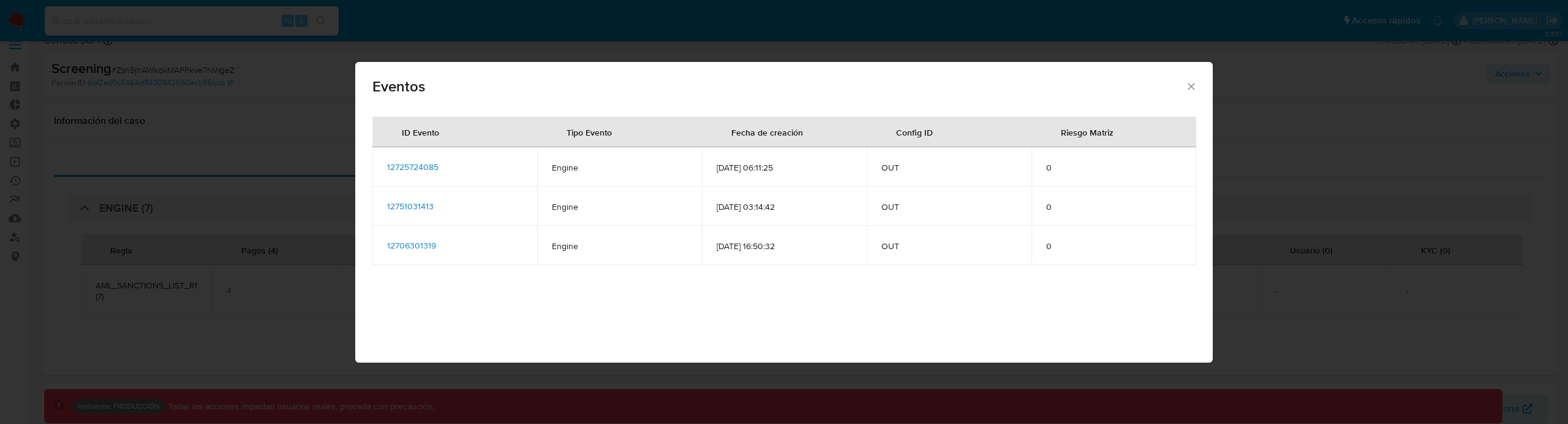
click at [428, 170] on span "12725724085" at bounding box center [413, 167] width 52 height 13
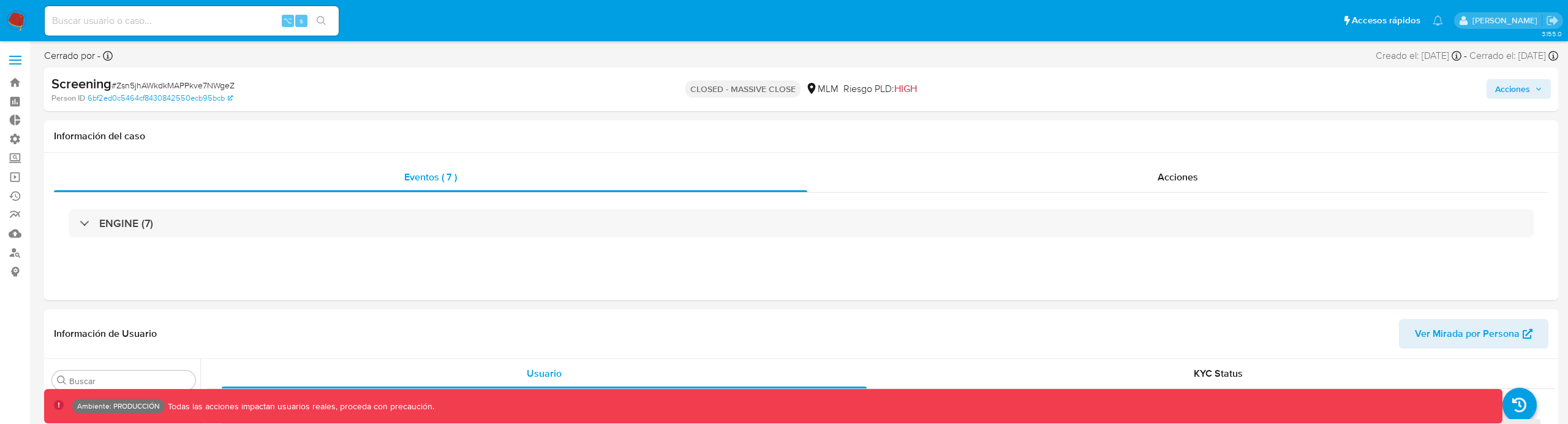
scroll to position [518, 0]
select select "10"
click at [219, 190] on div "Eventos ( 7 )" at bounding box center [430, 177] width 754 height 29
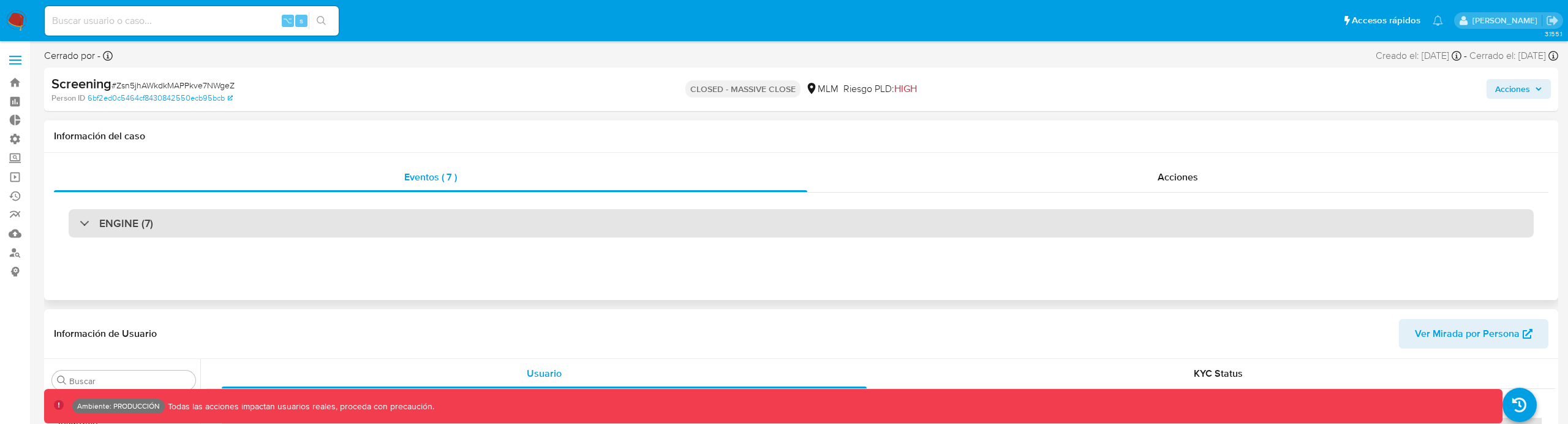
click at [214, 214] on div "ENGINE (7)" at bounding box center [802, 222] width 1466 height 28
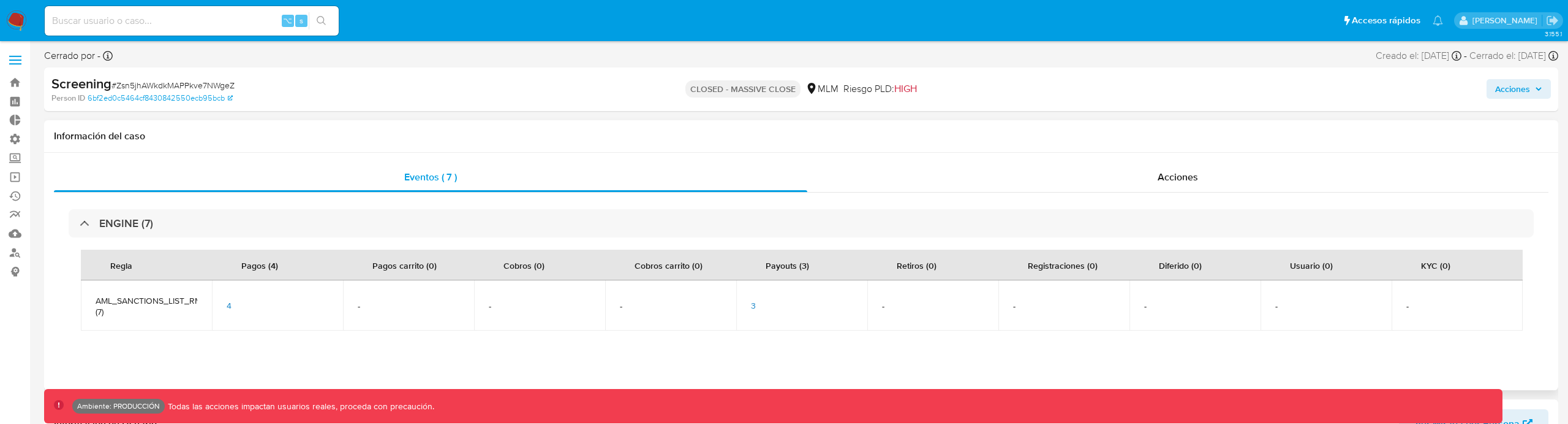
click at [755, 309] on div "3" at bounding box center [802, 305] width 102 height 11
click at [755, 307] on span "3" at bounding box center [753, 306] width 5 height 13
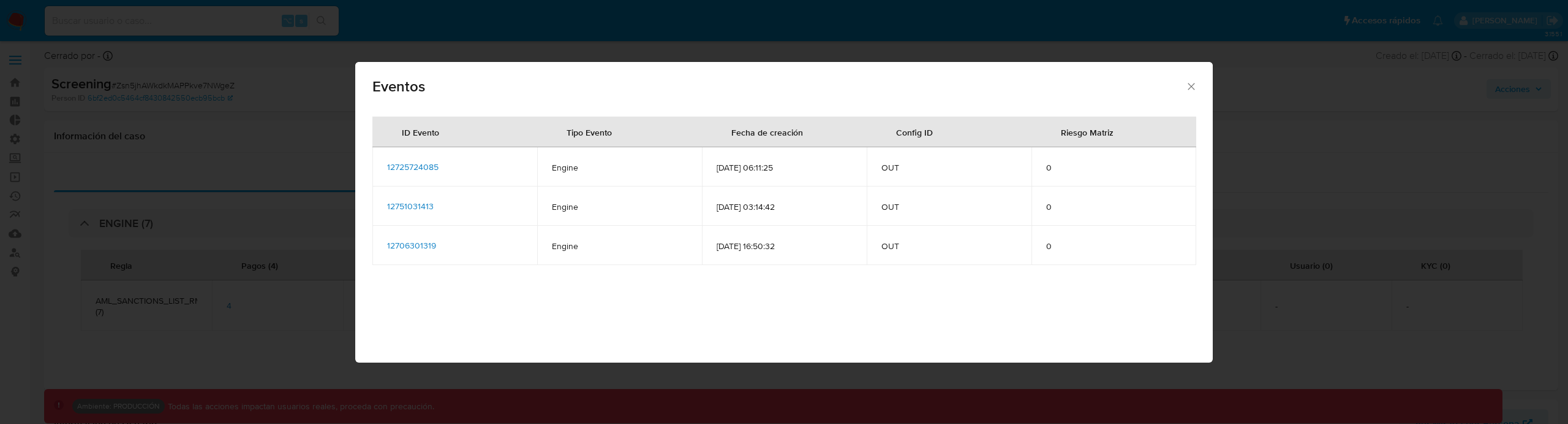
click at [434, 172] on span "12725724085" at bounding box center [413, 167] width 52 height 13
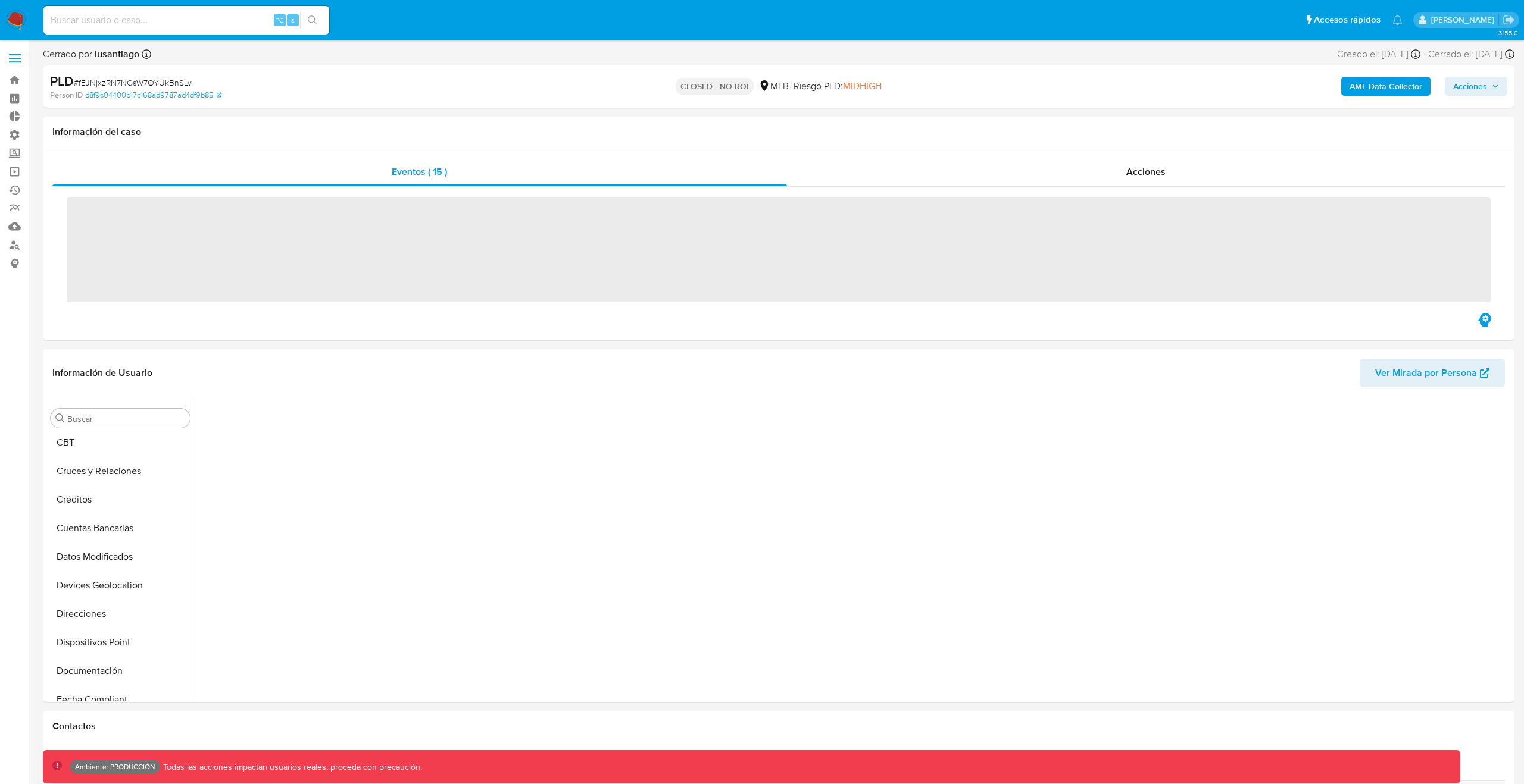
scroll to position [531, 0]
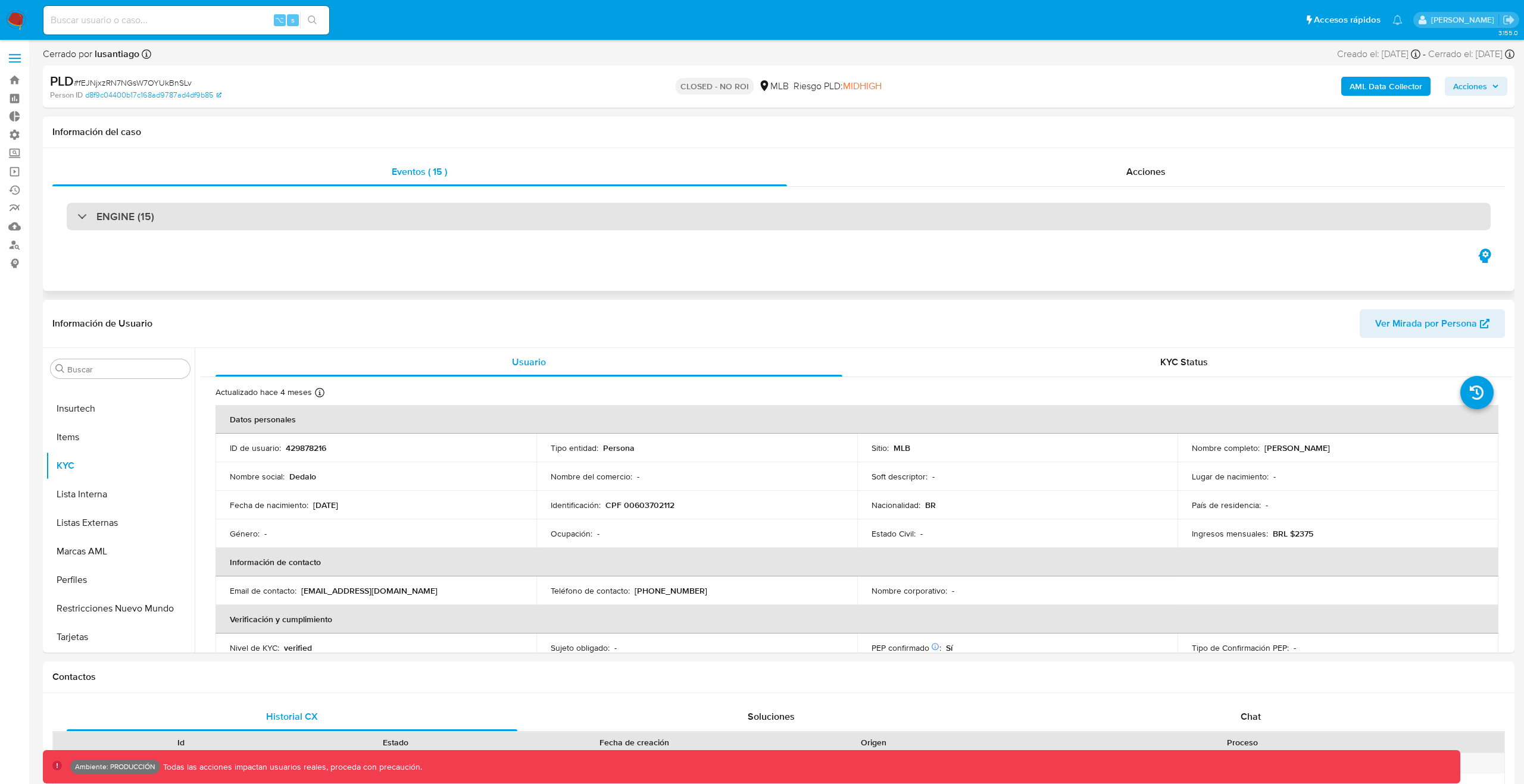
click at [418, 224] on div "ENGINE (15)" at bounding box center [779, 216] width 1424 height 27
select select "10"
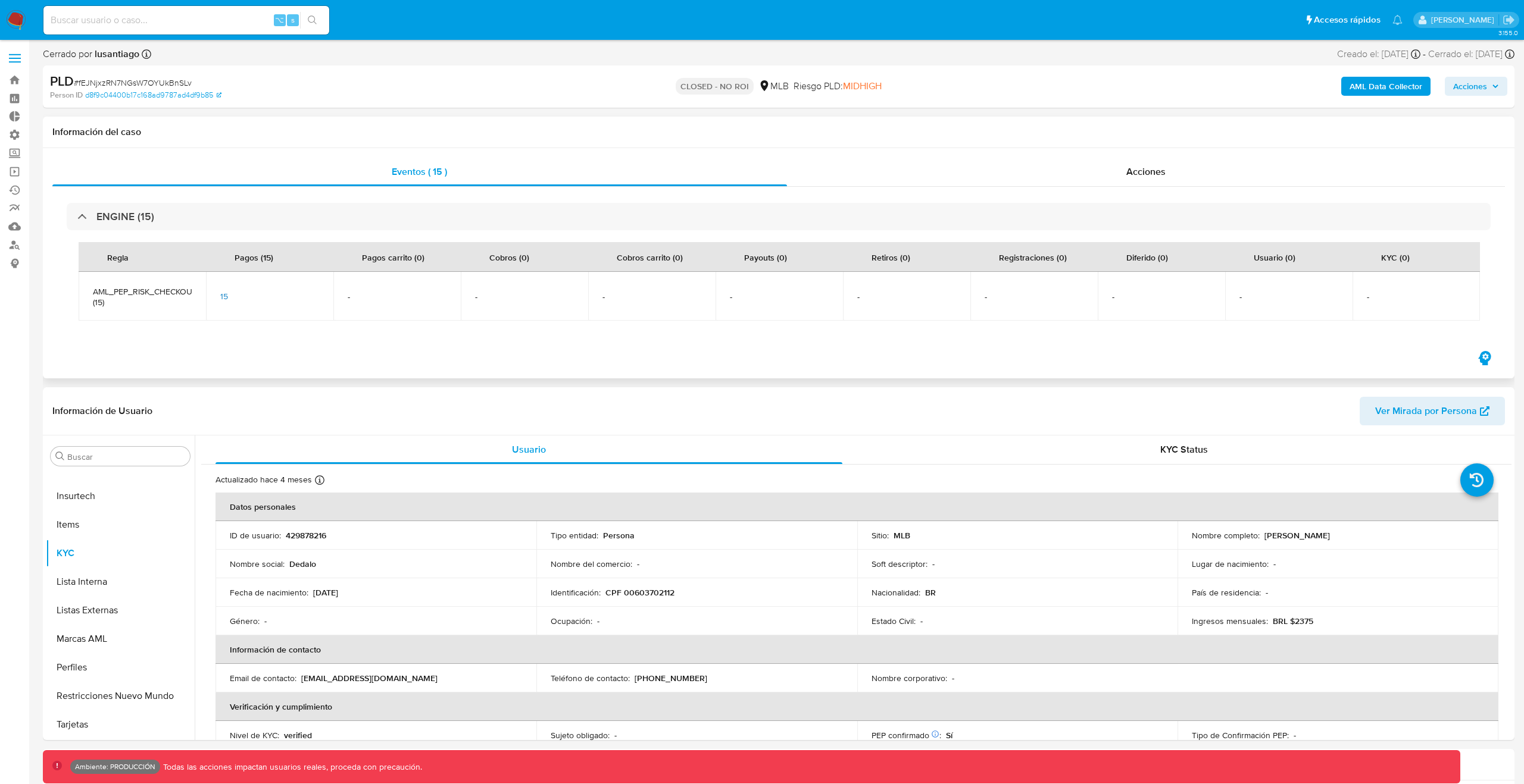
click at [223, 295] on span "15" at bounding box center [224, 297] width 8 height 12
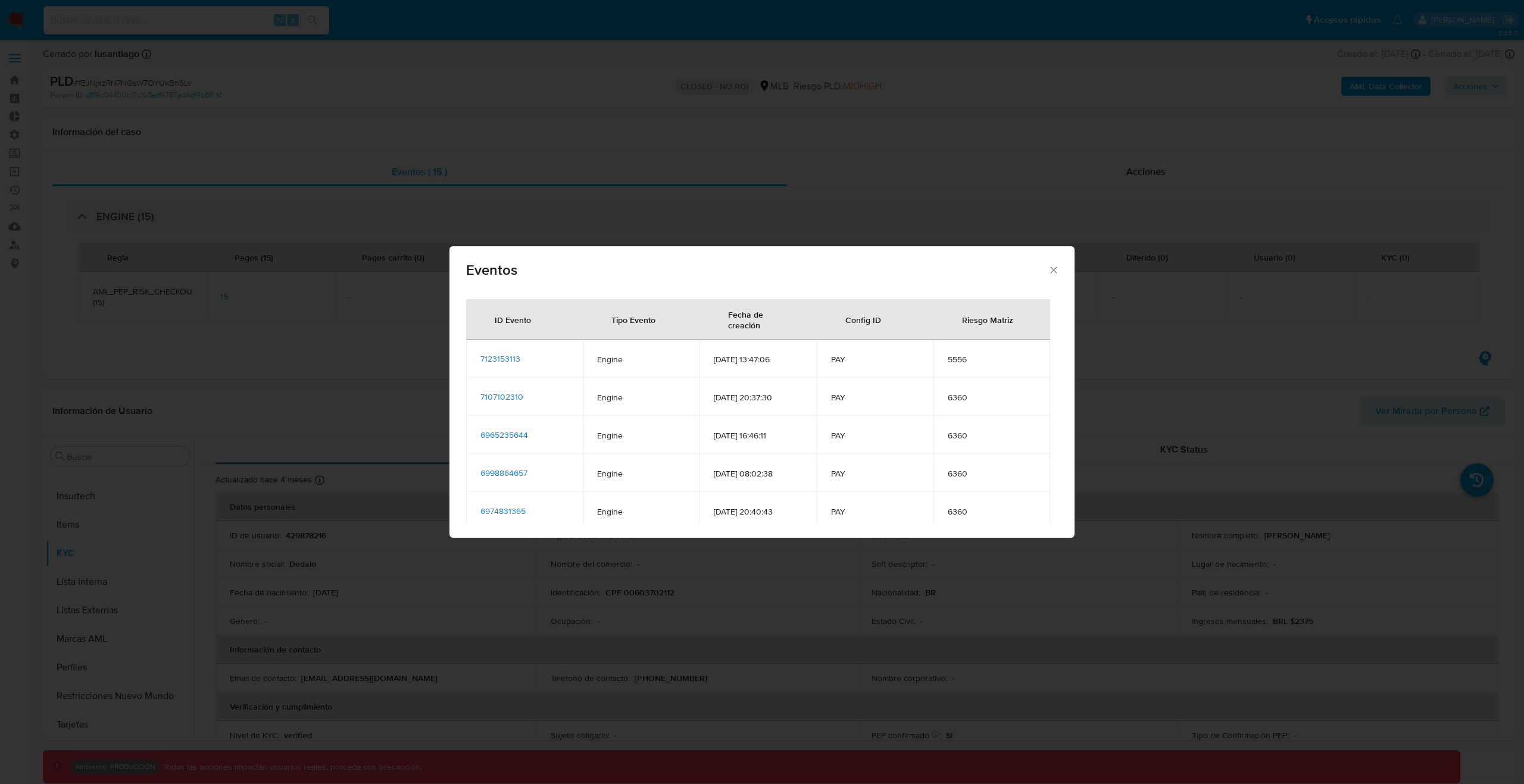
click at [517, 351] on td "7123153113" at bounding box center [524, 359] width 116 height 38
click at [513, 357] on span "7123153113" at bounding box center [500, 359] width 40 height 12
